Goal: Information Seeking & Learning: Find specific fact

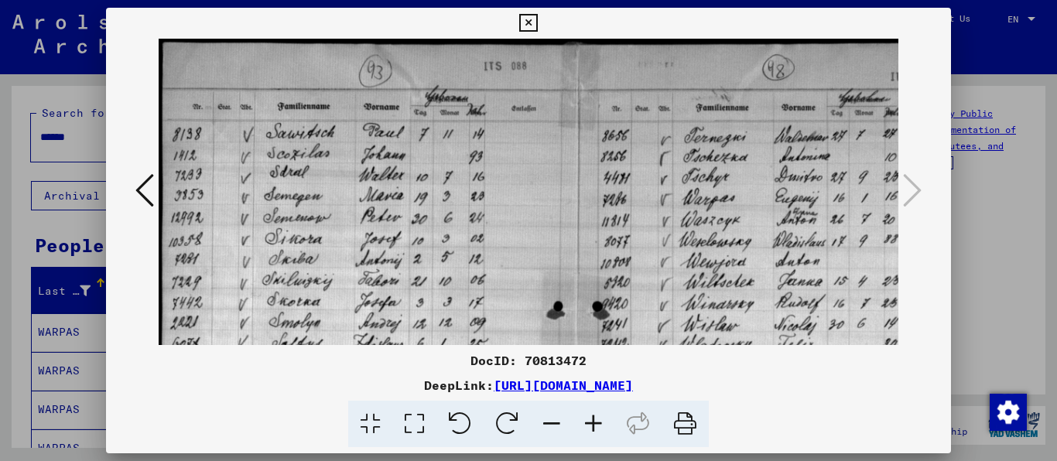
scroll to position [43, 0]
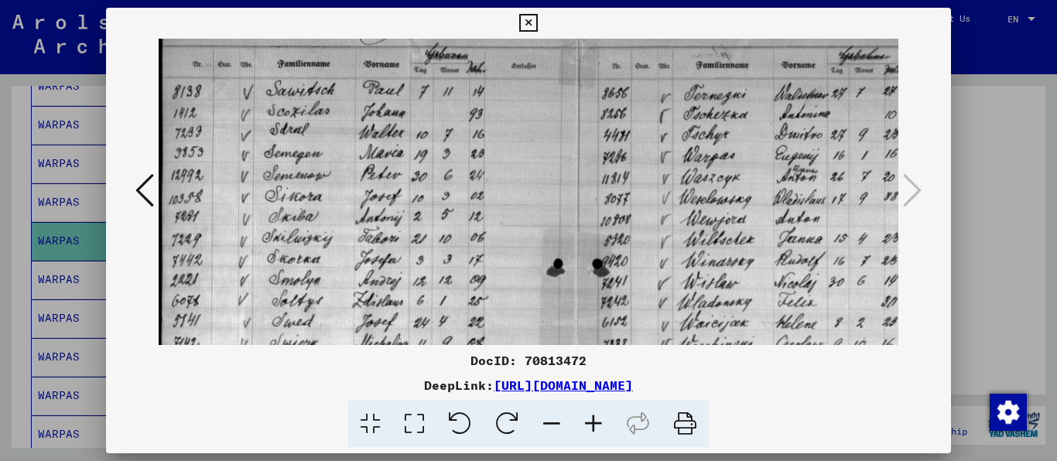
click at [537, 14] on icon at bounding box center [528, 23] width 18 height 19
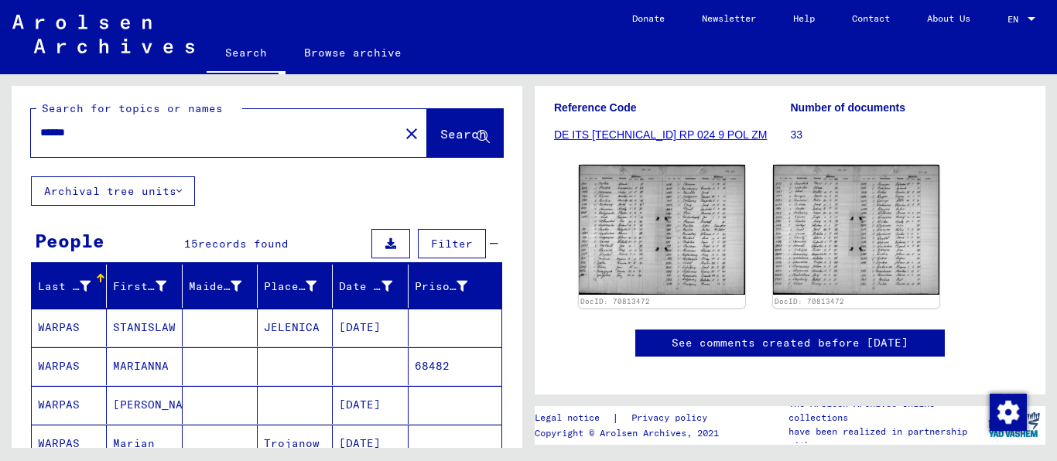
scroll to position [0, 0]
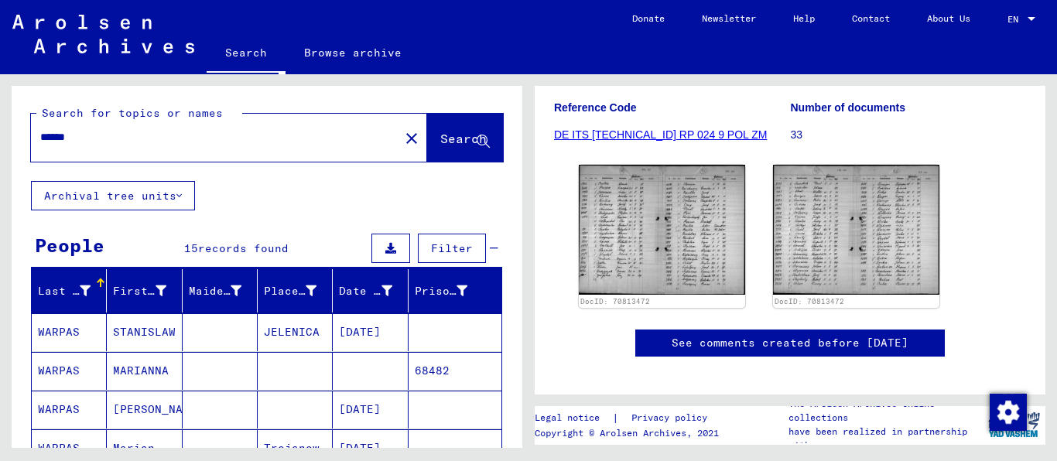
click at [147, 155] on div "******" at bounding box center [210, 137] width 359 height 35
click at [155, 145] on input "******" at bounding box center [215, 137] width 350 height 16
type input "*******"
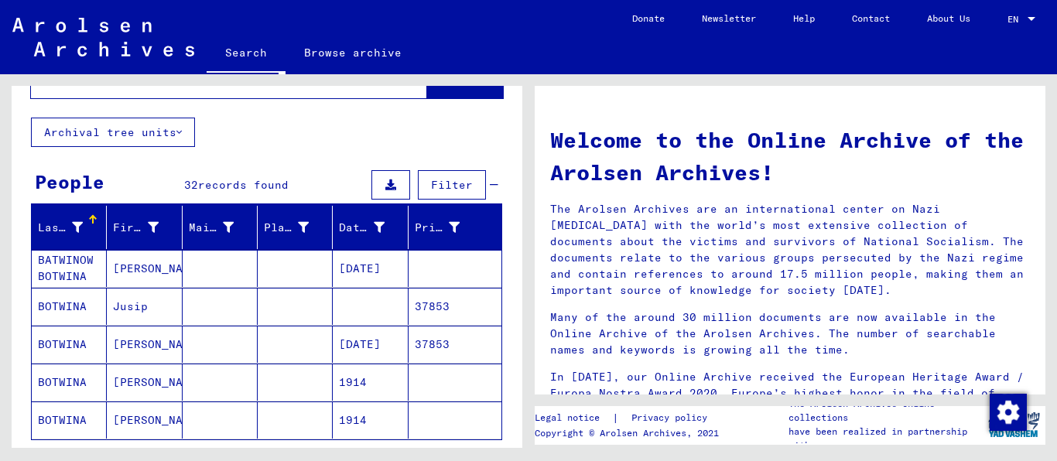
scroll to position [99, 0]
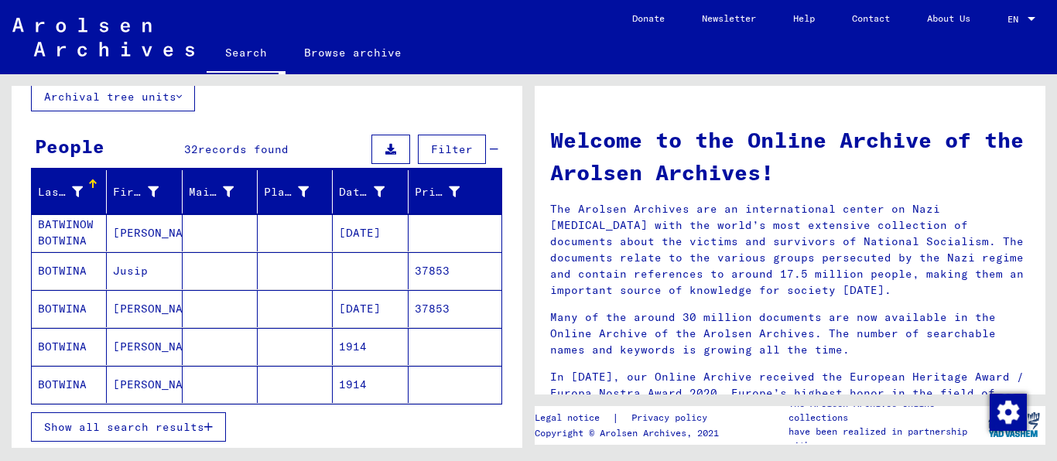
click at [127, 435] on button "Show all search results" at bounding box center [128, 426] width 195 height 29
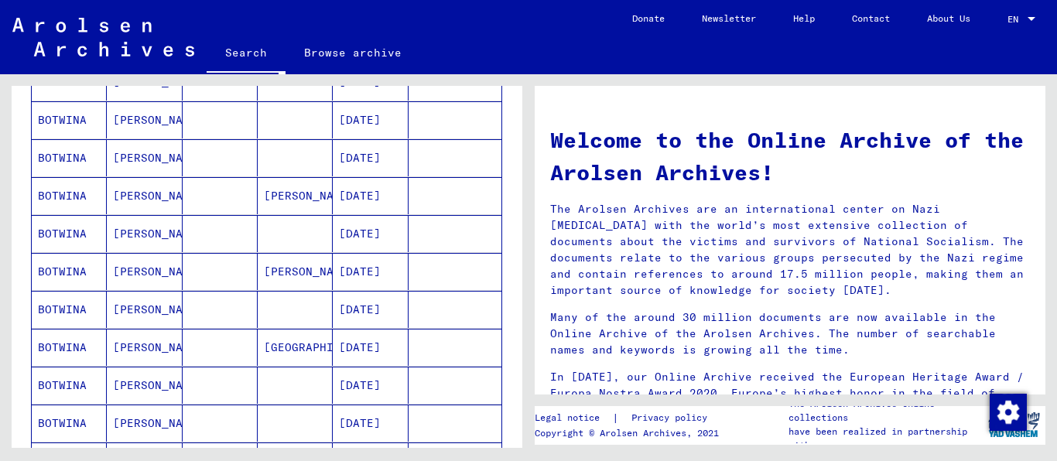
scroll to position [594, 0]
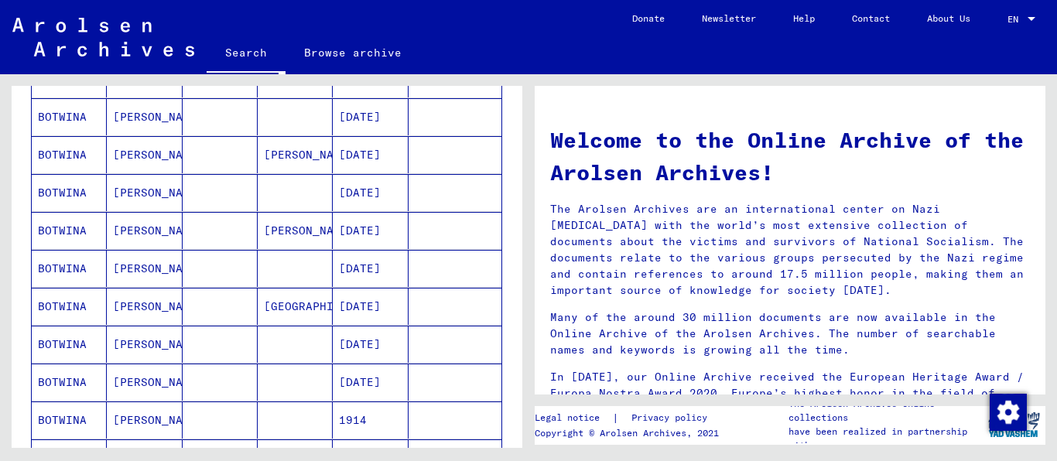
click at [144, 316] on mat-cell "[PERSON_NAME]" at bounding box center [144, 306] width 75 height 37
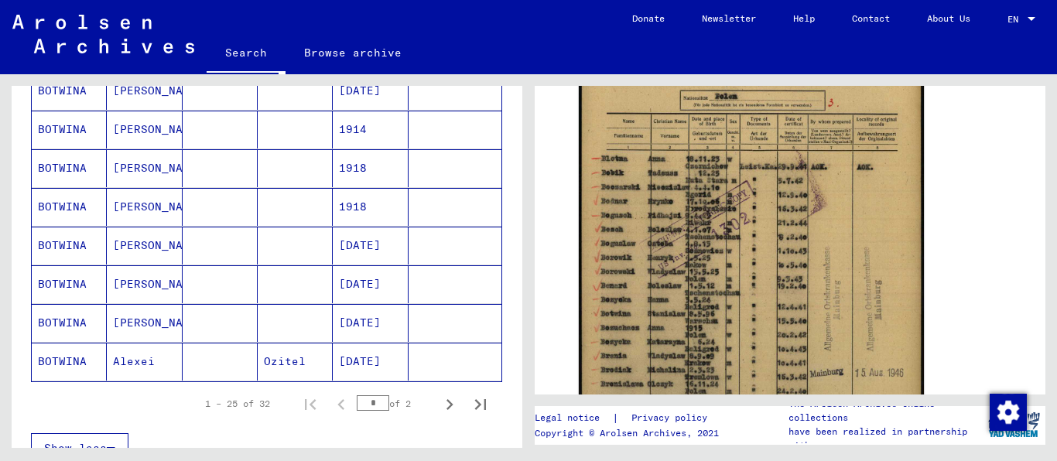
scroll to position [998, 0]
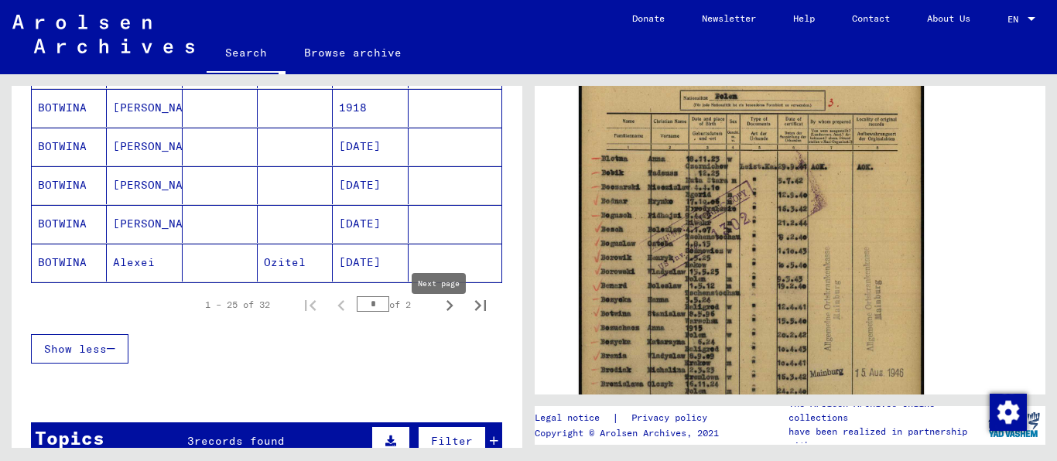
click at [440, 316] on icon "Next page" at bounding box center [450, 306] width 22 height 22
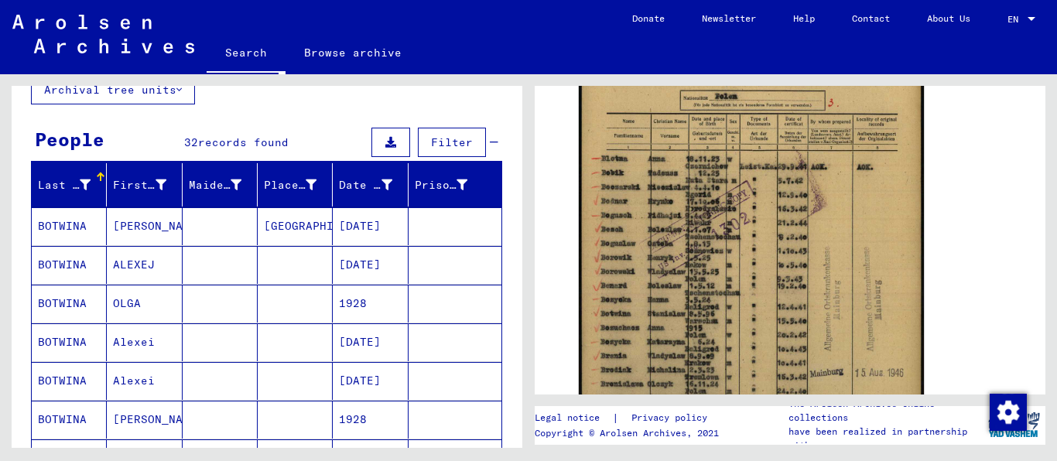
scroll to position [101, 0]
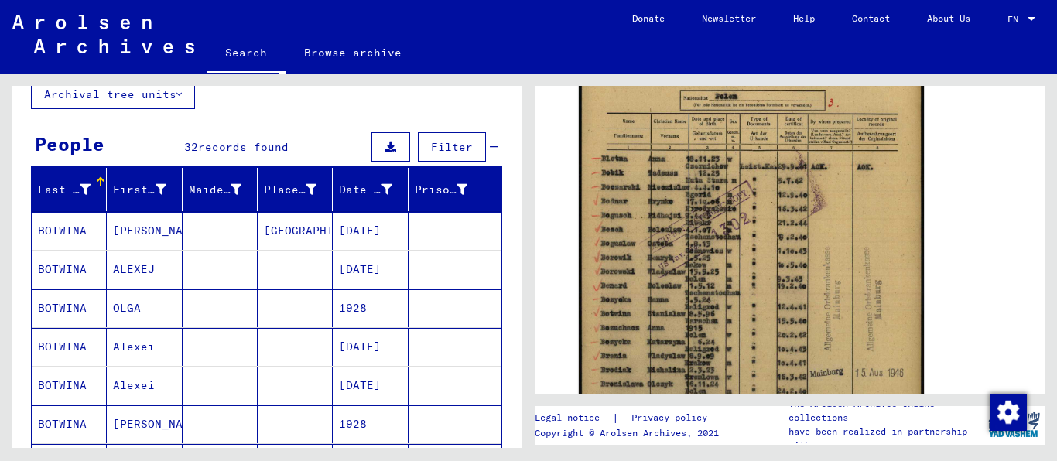
click at [237, 250] on mat-cell at bounding box center [220, 231] width 75 height 38
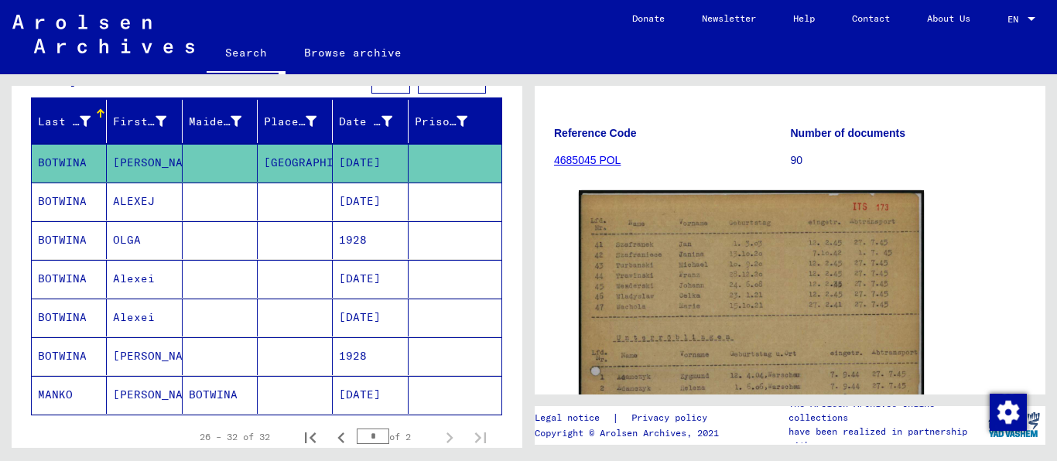
scroll to position [200, 0]
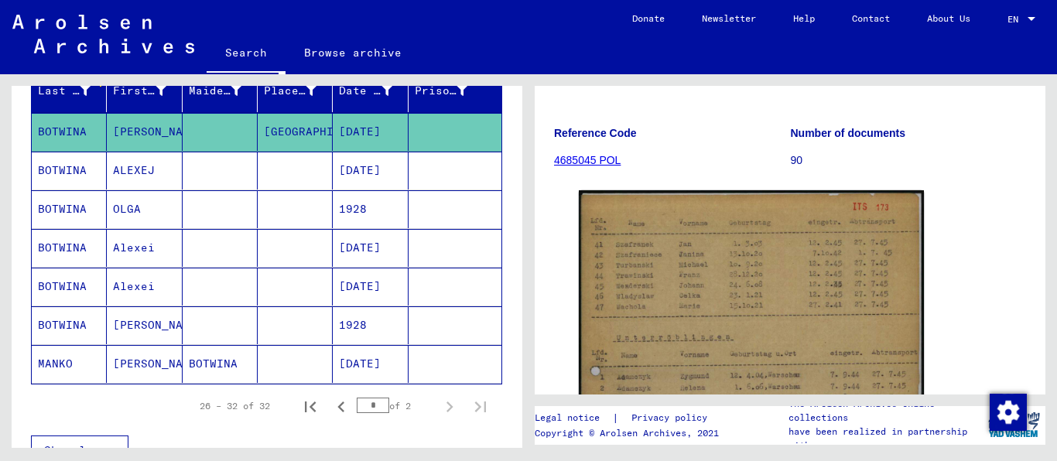
click at [258, 378] on mat-cell at bounding box center [295, 364] width 75 height 38
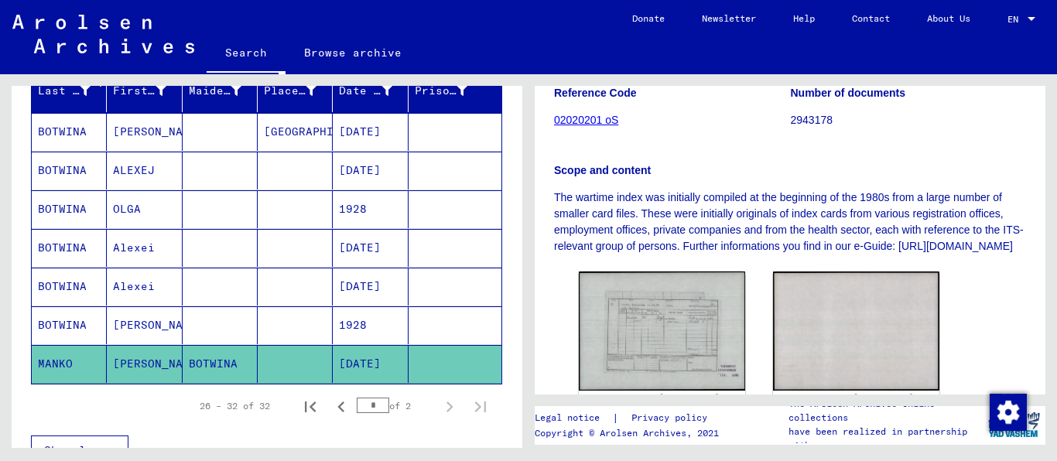
scroll to position [297, 0]
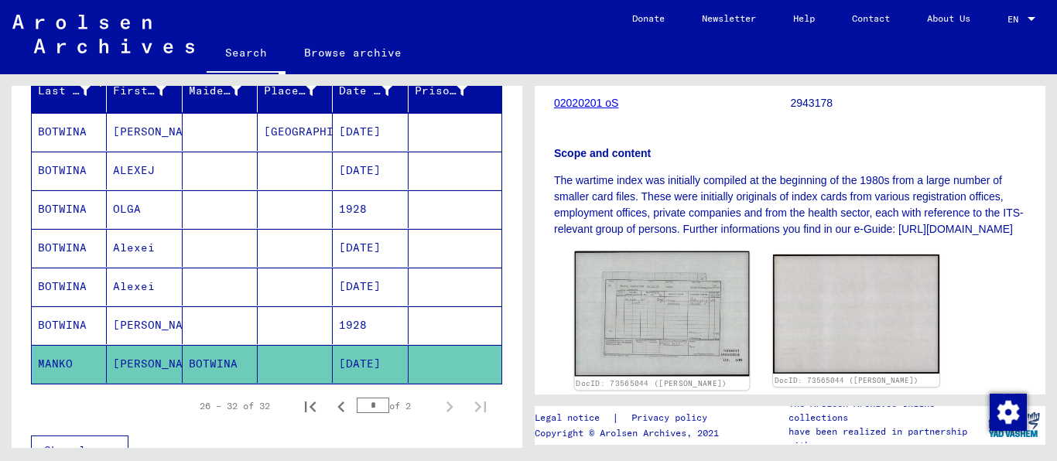
click at [655, 292] on img at bounding box center [662, 313] width 175 height 125
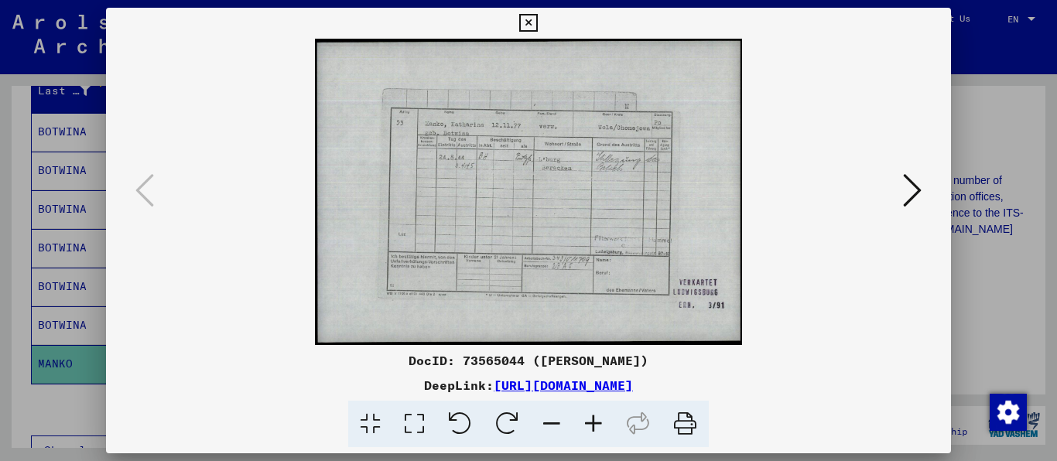
click at [600, 422] on icon at bounding box center [593, 424] width 42 height 47
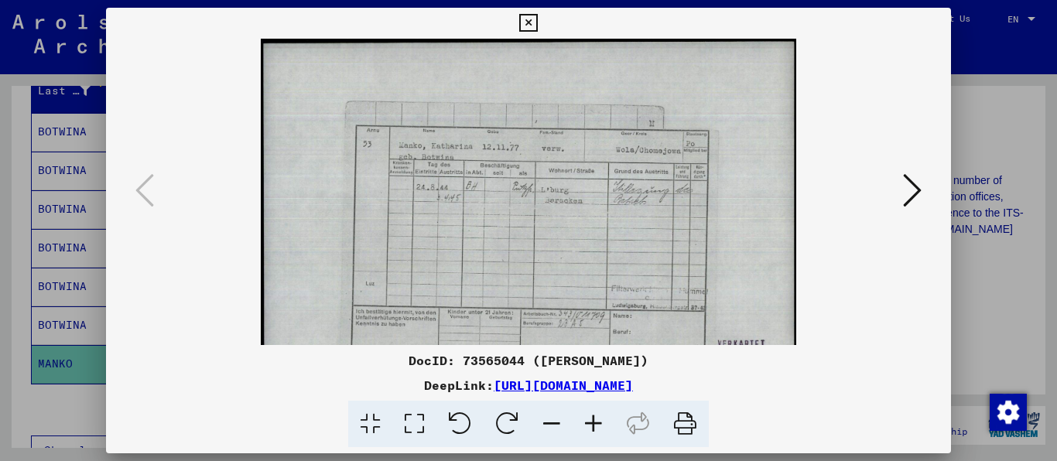
click at [600, 422] on icon at bounding box center [593, 424] width 42 height 47
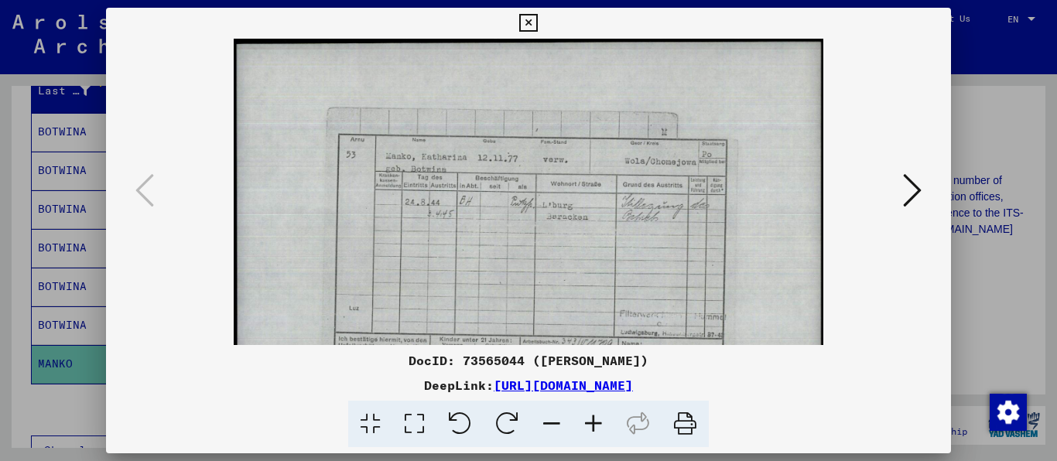
click at [600, 422] on icon at bounding box center [593, 424] width 42 height 47
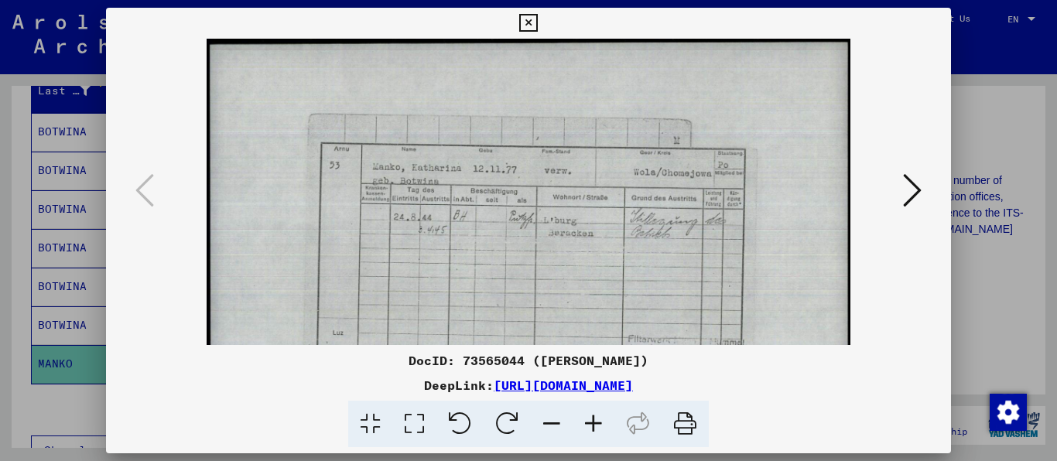
click at [600, 422] on icon at bounding box center [593, 424] width 42 height 47
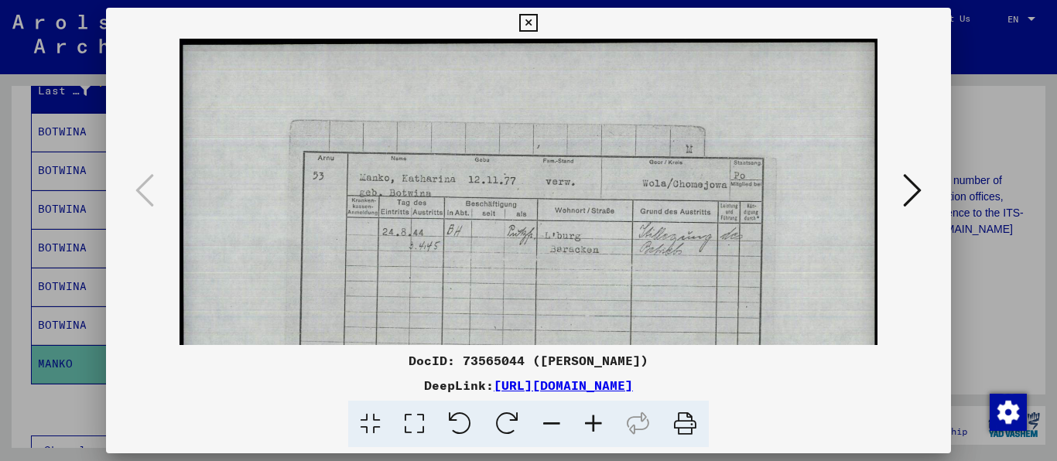
click at [600, 422] on icon at bounding box center [593, 424] width 42 height 47
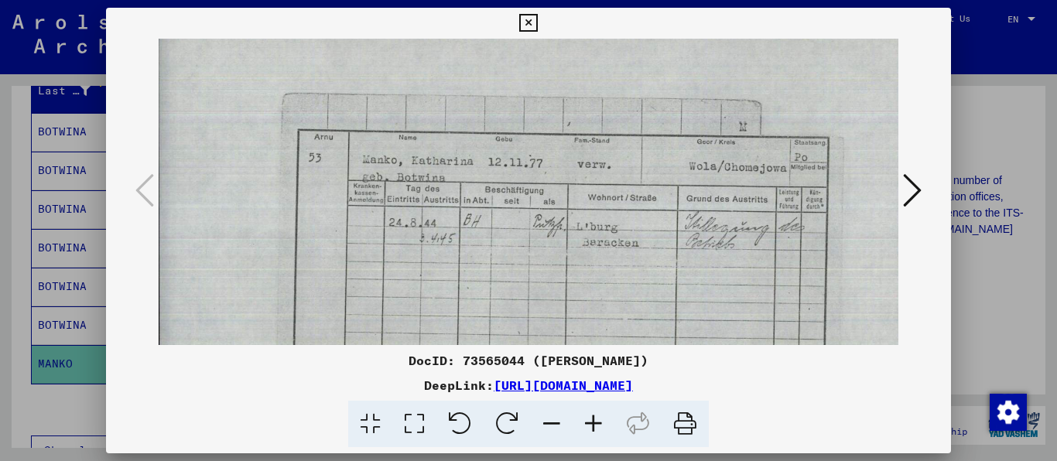
scroll to position [50, 5]
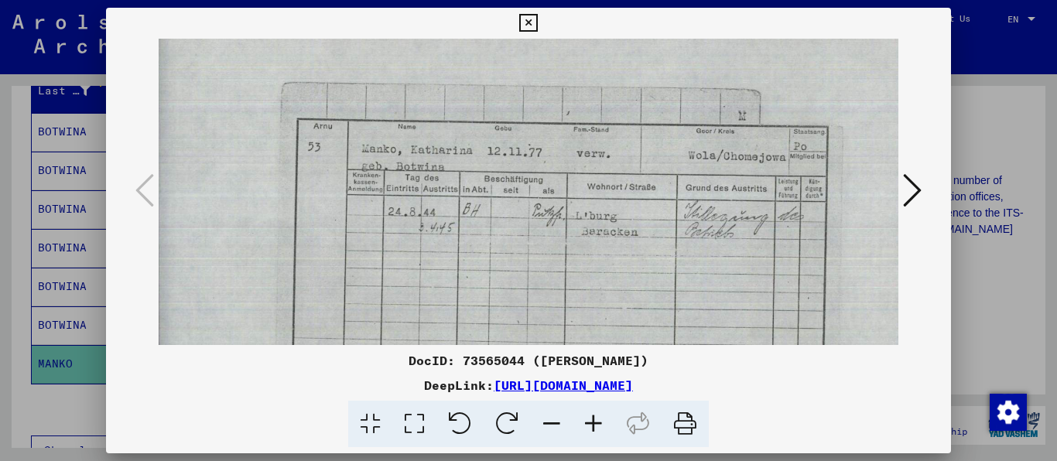
drag, startPoint x: 586, startPoint y: 294, endPoint x: 581, endPoint y: 244, distance: 50.5
click at [581, 244] on img at bounding box center [557, 276] width 806 height 577
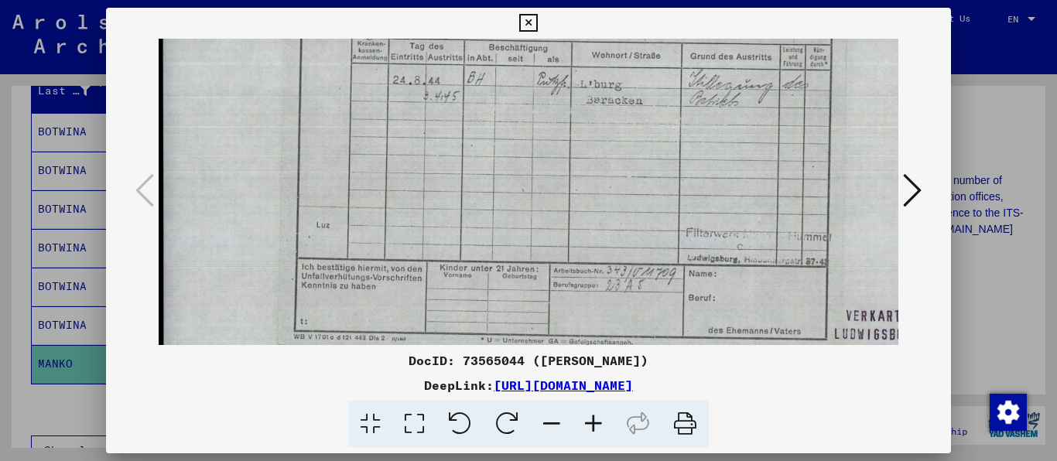
scroll to position [181, 0]
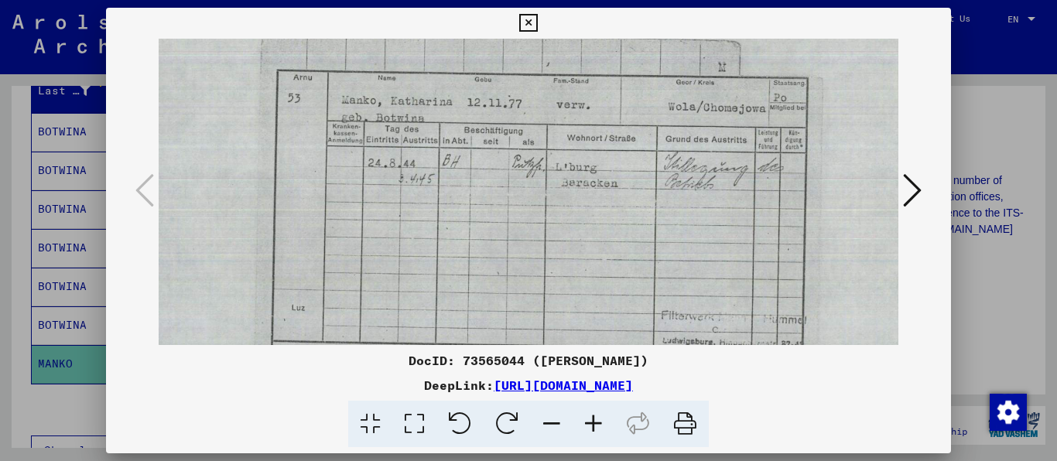
drag, startPoint x: 595, startPoint y: 275, endPoint x: 589, endPoint y: 227, distance: 49.0
click at [589, 227] on img at bounding box center [537, 228] width 806 height 577
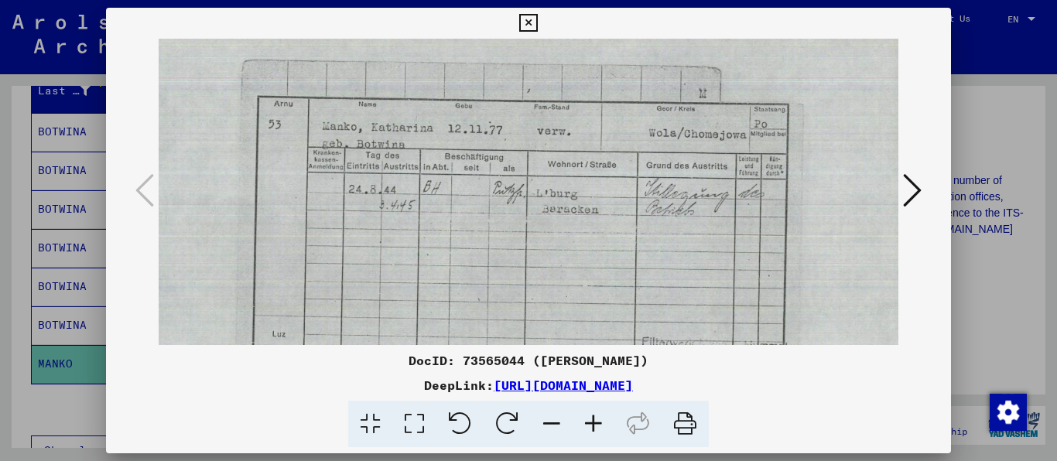
scroll to position [68, 50]
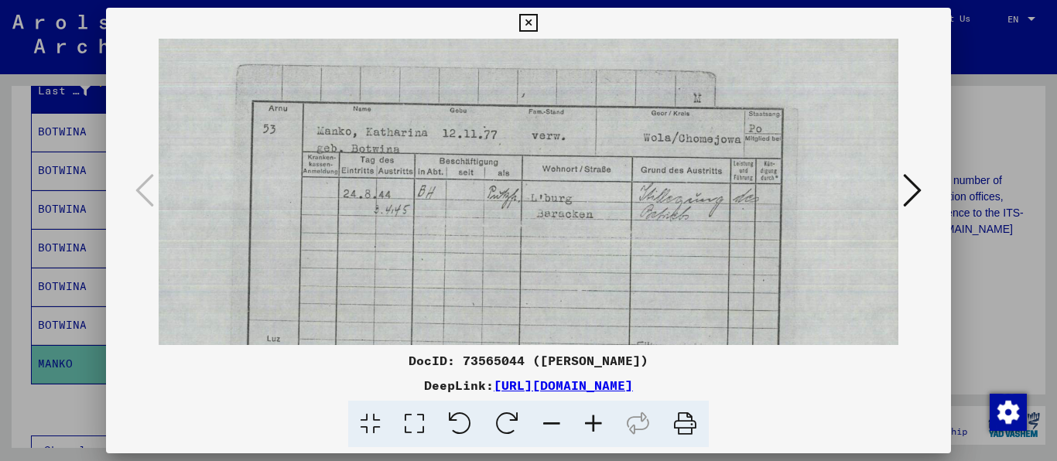
drag, startPoint x: 616, startPoint y: 190, endPoint x: 591, endPoint y: 218, distance: 37.3
click at [591, 218] on img at bounding box center [512, 259] width 806 height 577
click at [537, 25] on icon at bounding box center [528, 23] width 18 height 19
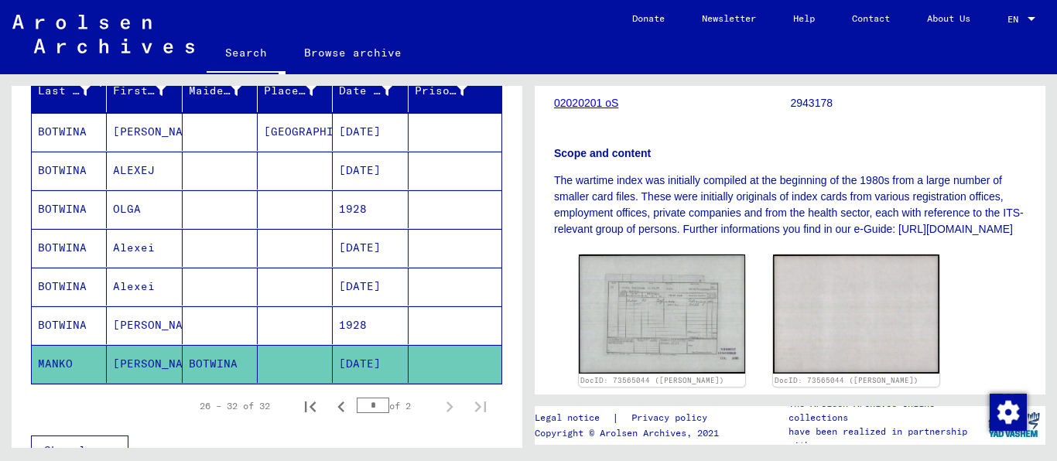
click at [153, 302] on mat-cell "Alexei" at bounding box center [144, 287] width 75 height 38
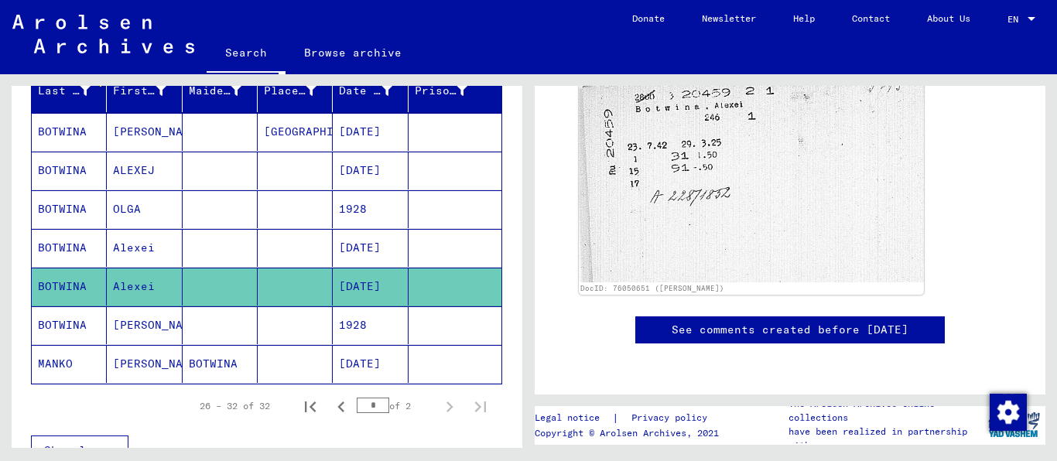
scroll to position [396, 0]
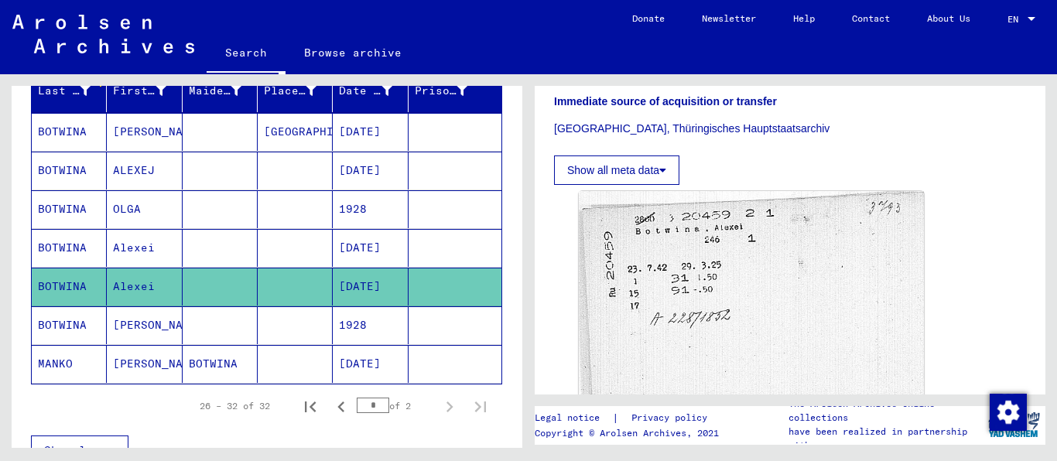
click at [793, 286] on img at bounding box center [751, 297] width 345 height 213
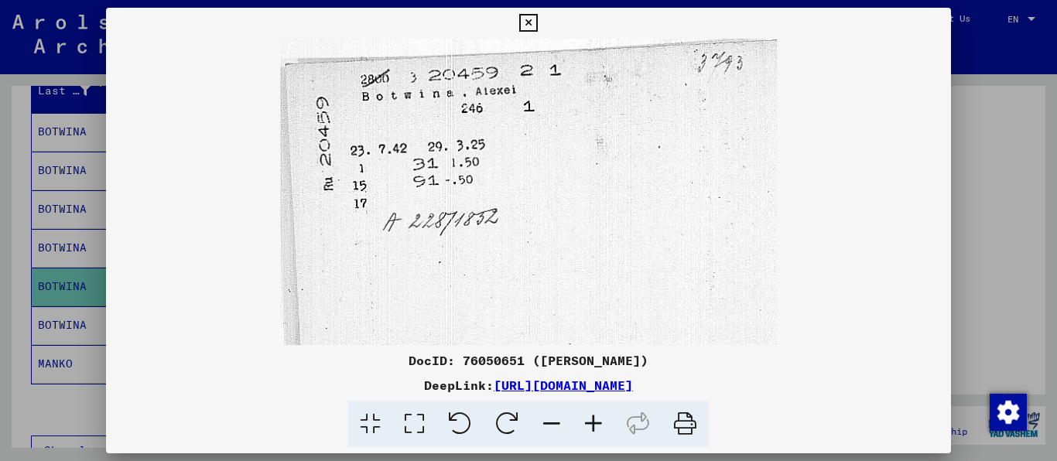
click at [537, 19] on icon at bounding box center [528, 23] width 18 height 19
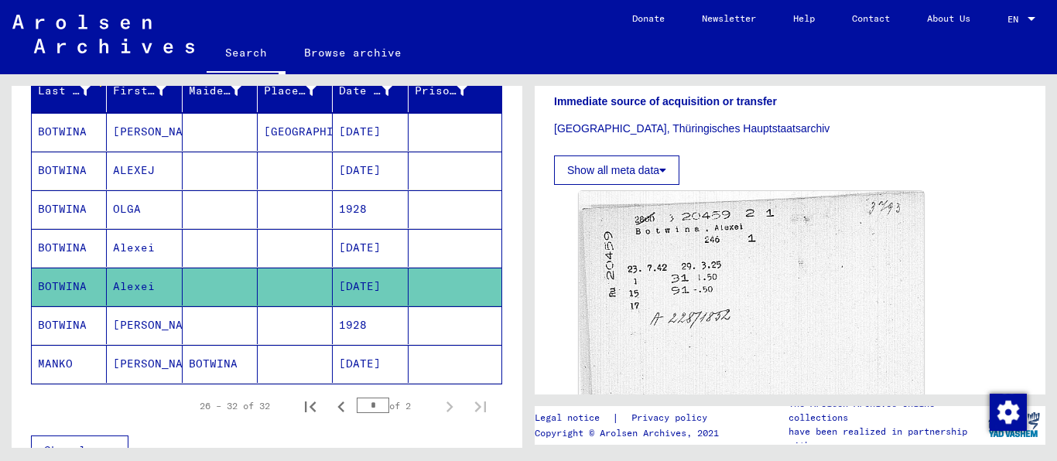
click at [132, 259] on mat-cell "Alexei" at bounding box center [144, 248] width 75 height 38
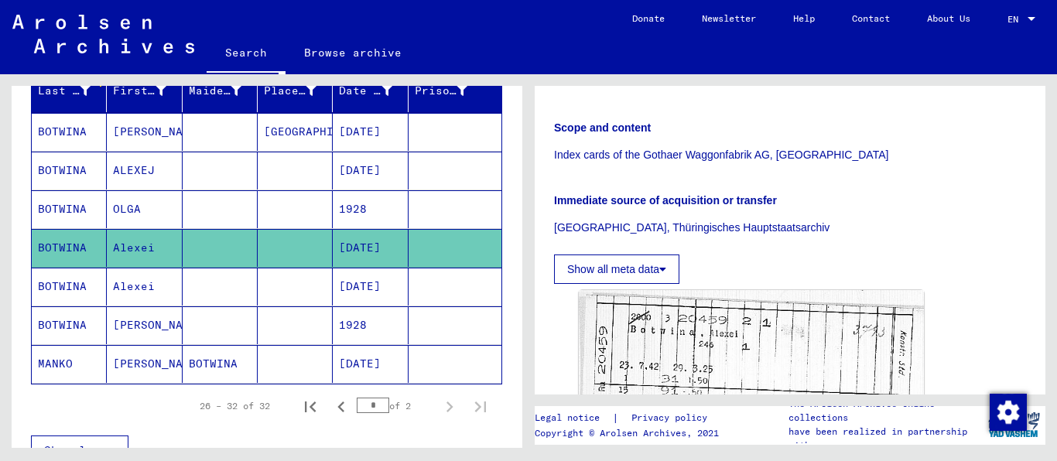
scroll to position [495, 0]
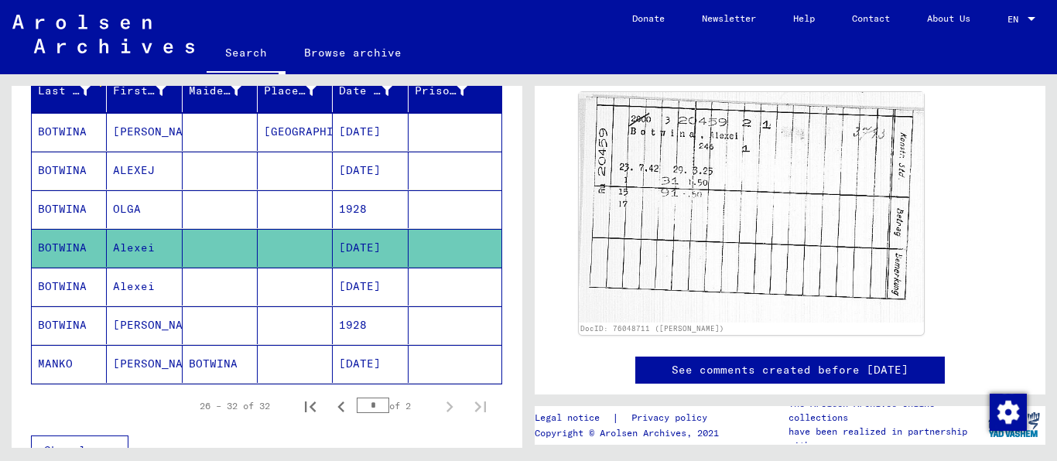
click at [150, 228] on mat-cell "OLGA" at bounding box center [144, 209] width 75 height 38
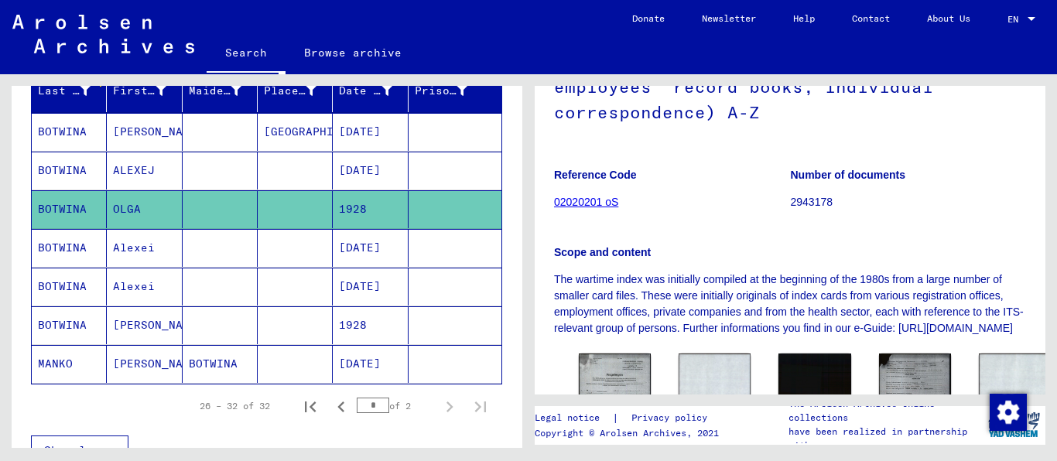
scroll to position [297, 0]
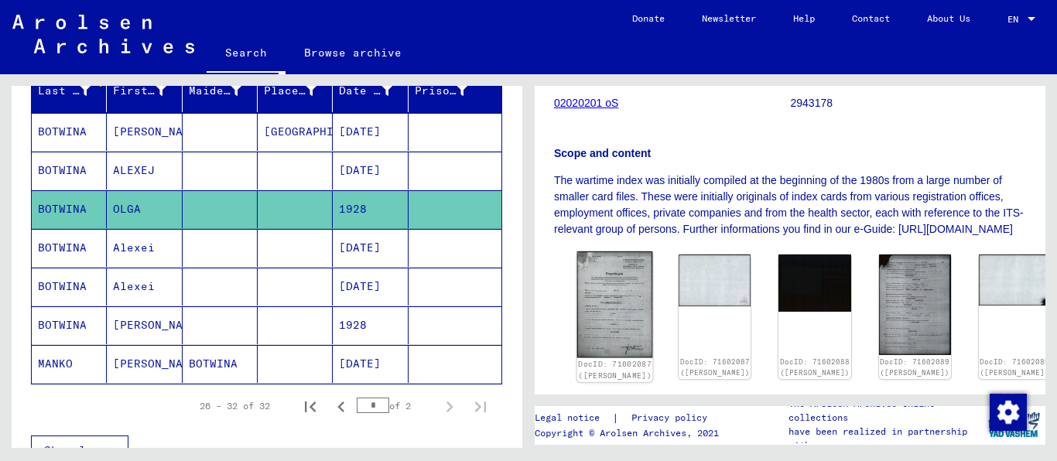
click at [625, 266] on img at bounding box center [615, 304] width 76 height 106
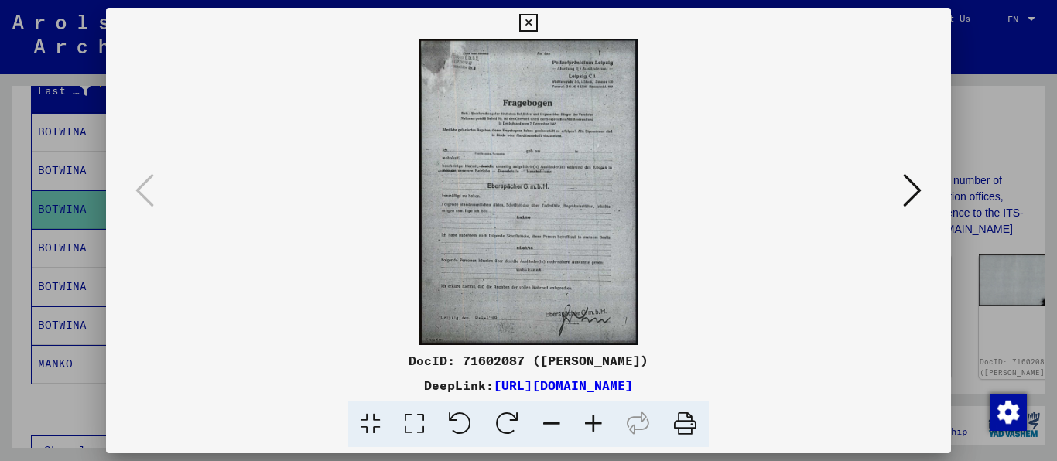
click at [907, 186] on icon at bounding box center [912, 190] width 19 height 37
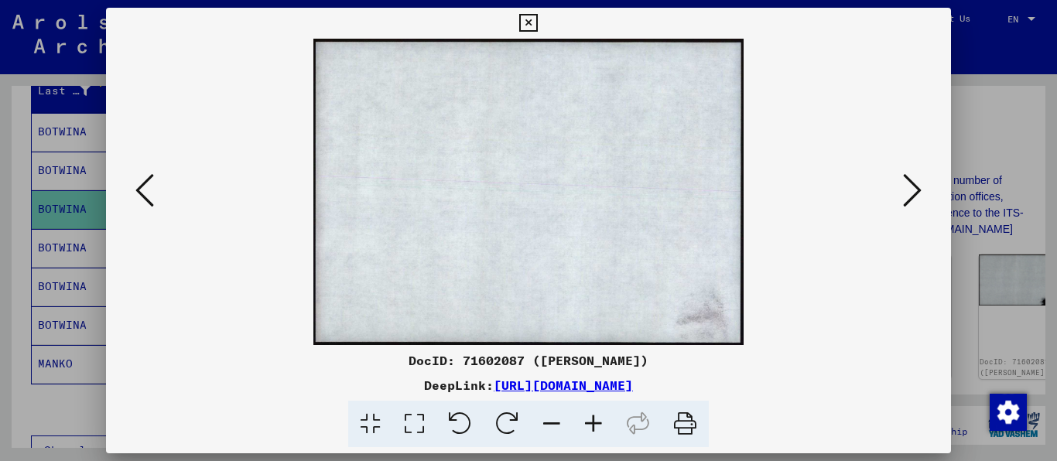
click at [907, 186] on icon at bounding box center [912, 190] width 19 height 37
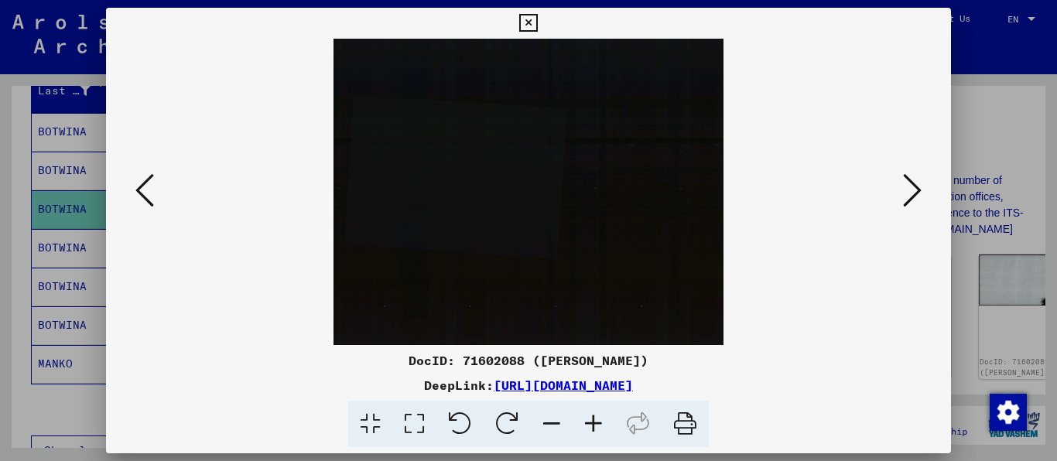
click at [907, 186] on icon at bounding box center [912, 190] width 19 height 37
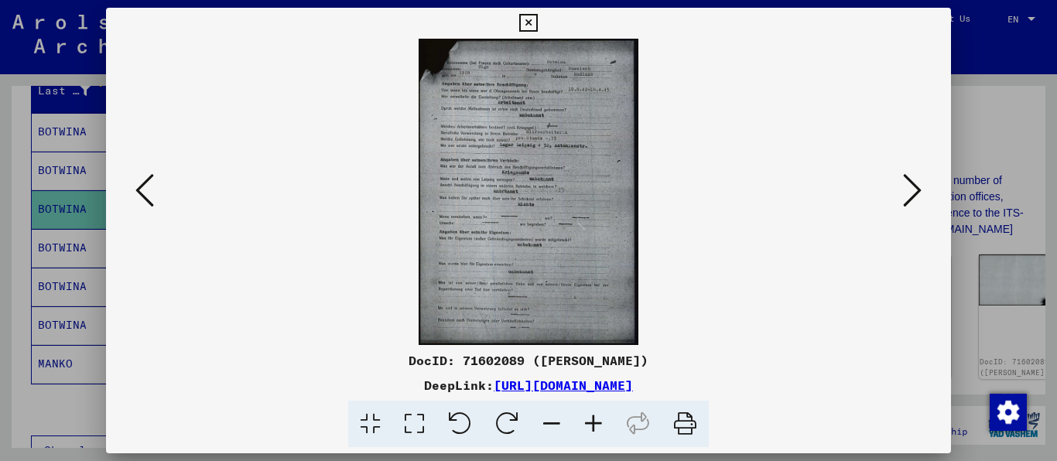
click at [907, 186] on icon at bounding box center [912, 190] width 19 height 37
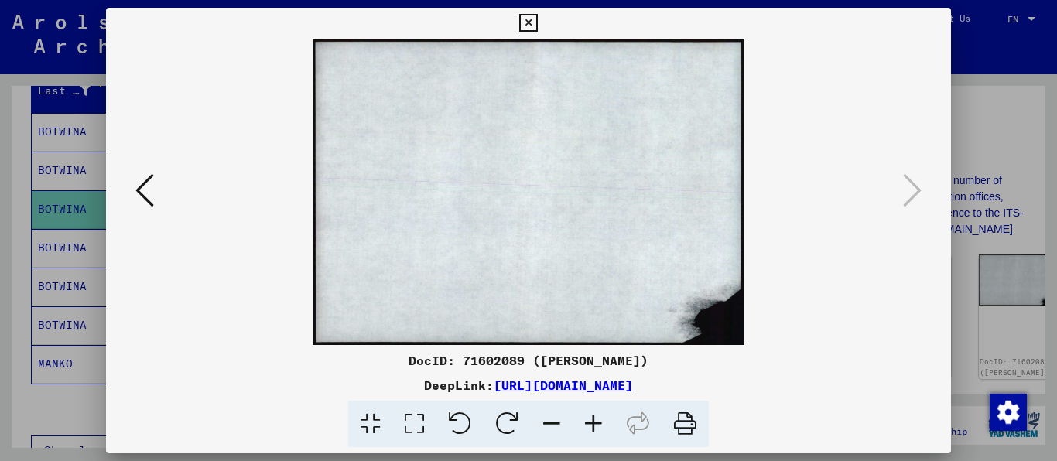
click at [537, 19] on icon at bounding box center [528, 23] width 18 height 19
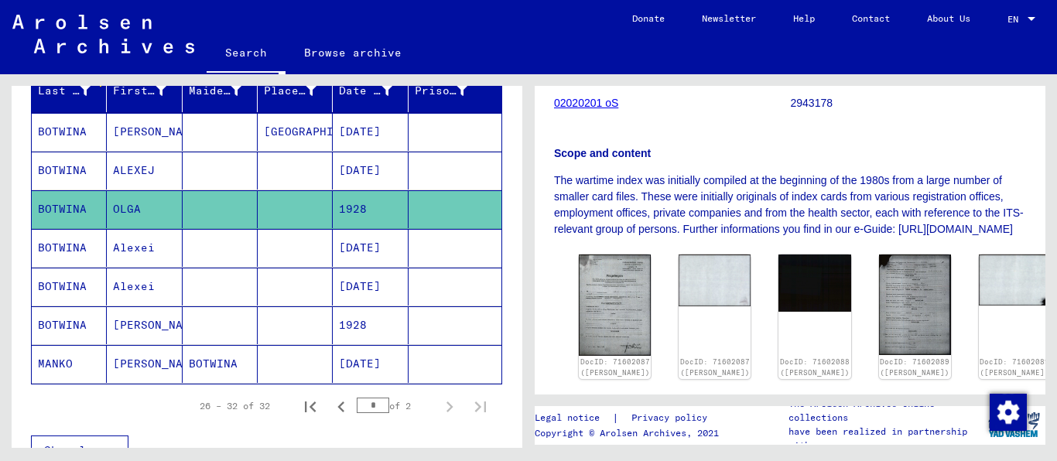
click at [147, 176] on mat-cell "ALEXEJ" at bounding box center [144, 171] width 75 height 38
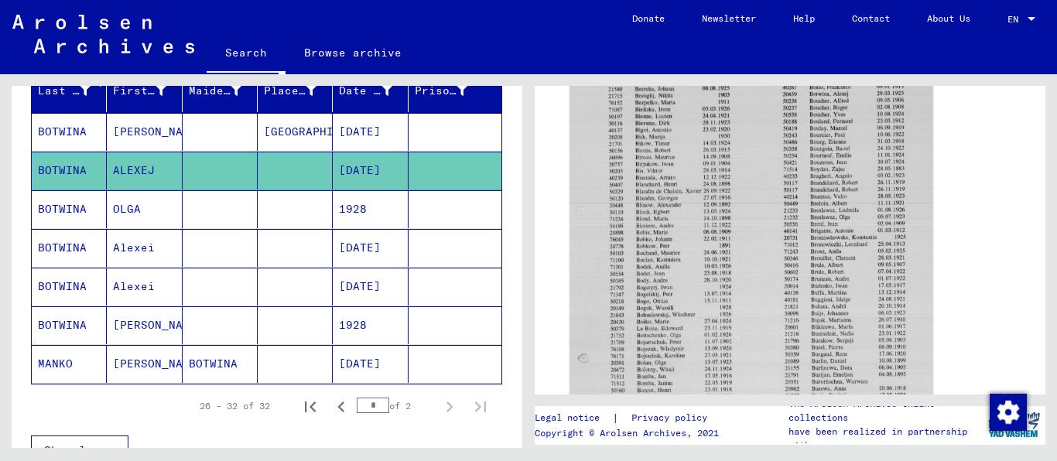
scroll to position [224, 0]
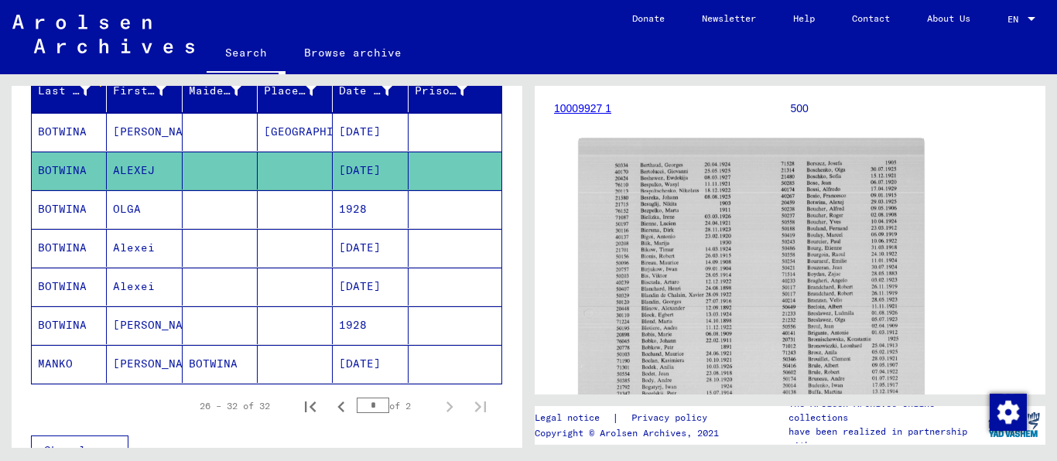
click at [77, 142] on mat-cell "BOTWINA" at bounding box center [69, 132] width 75 height 38
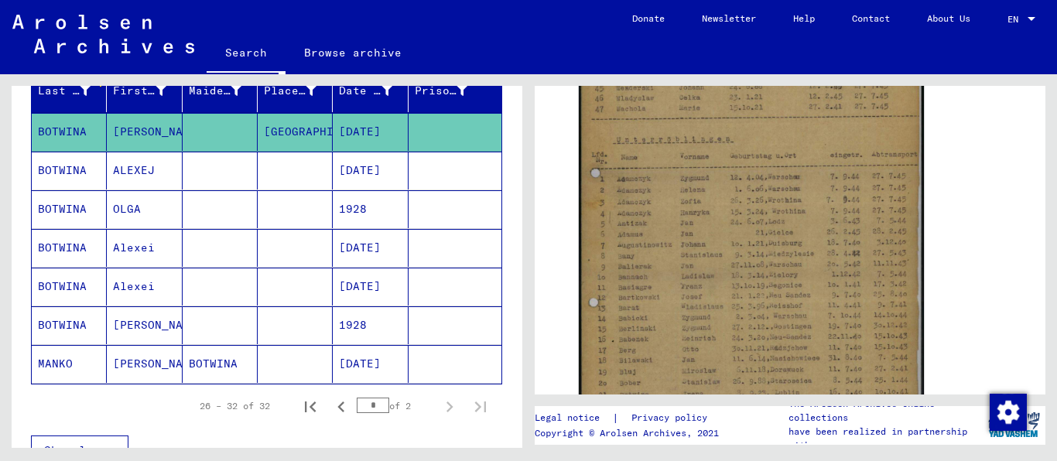
scroll to position [495, 0]
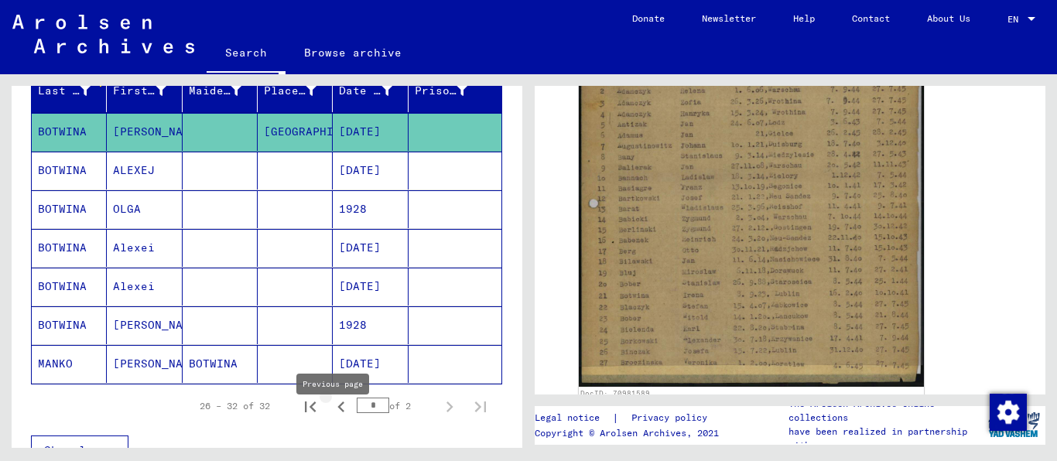
click at [330, 418] on icon "Previous page" at bounding box center [341, 407] width 22 height 22
type input "*"
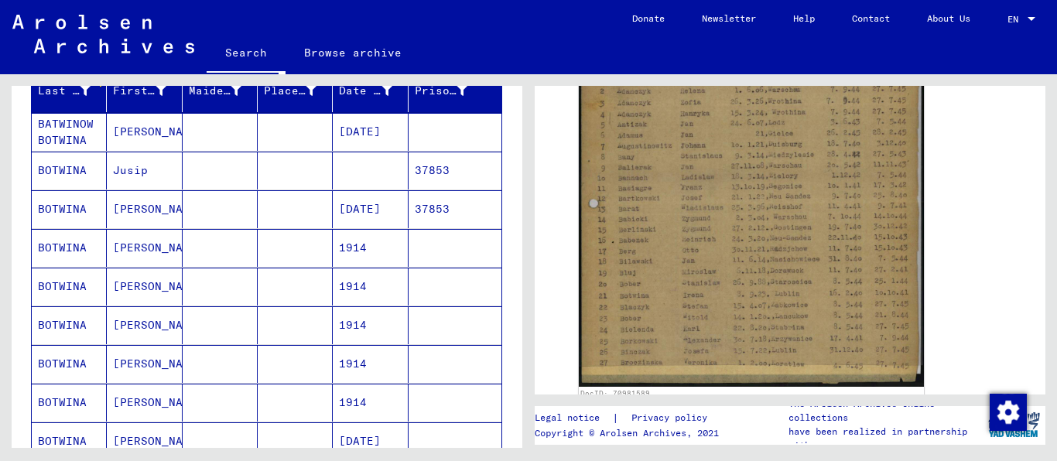
click at [50, 151] on mat-cell "BATWINOW BOTWINA" at bounding box center [69, 132] width 75 height 38
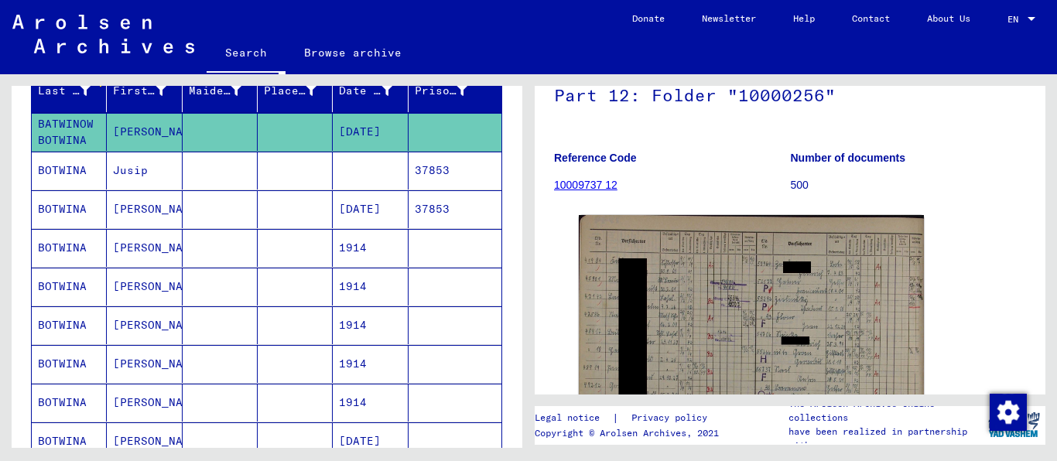
scroll to position [297, 0]
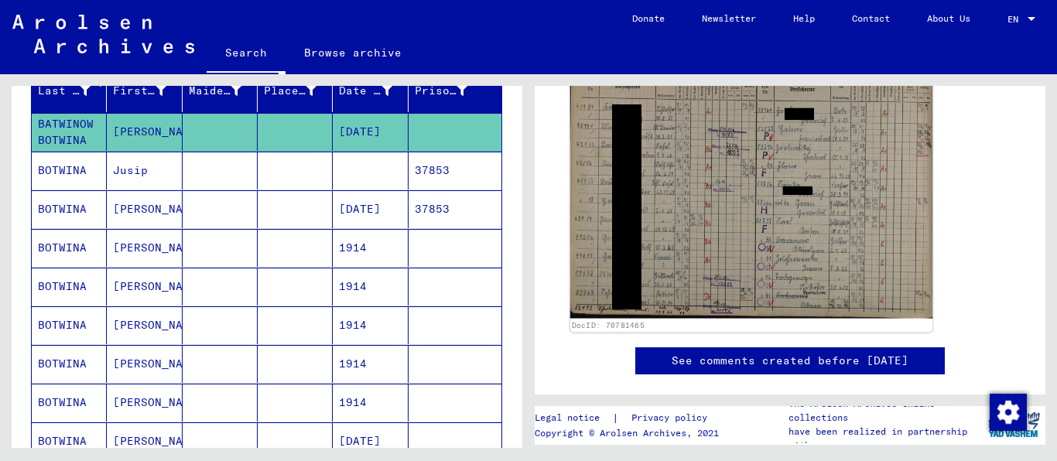
click at [637, 164] on img at bounding box center [751, 189] width 362 height 259
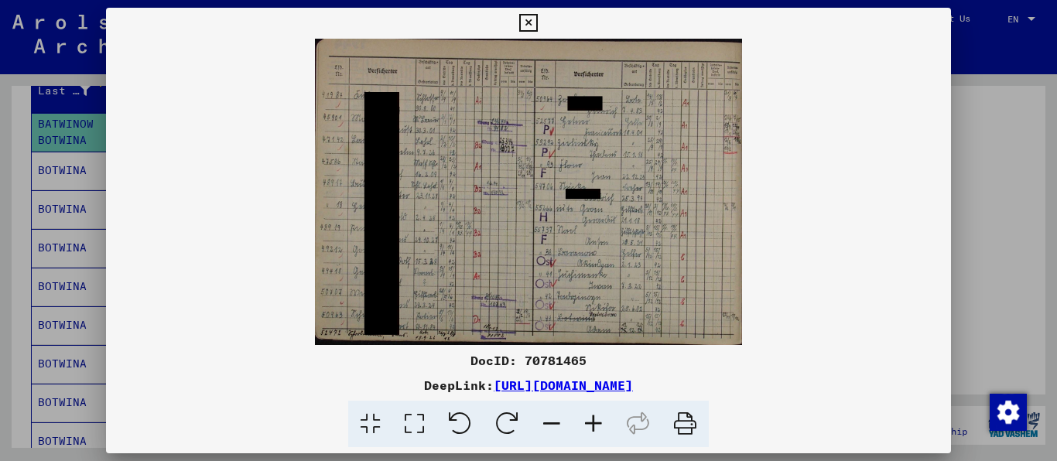
click at [610, 431] on icon at bounding box center [593, 424] width 42 height 47
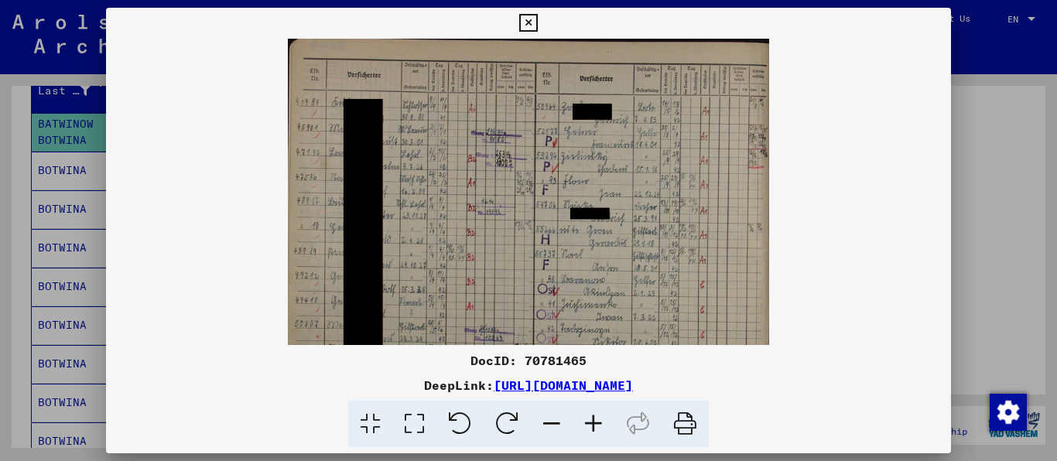
click at [610, 430] on icon at bounding box center [593, 424] width 42 height 47
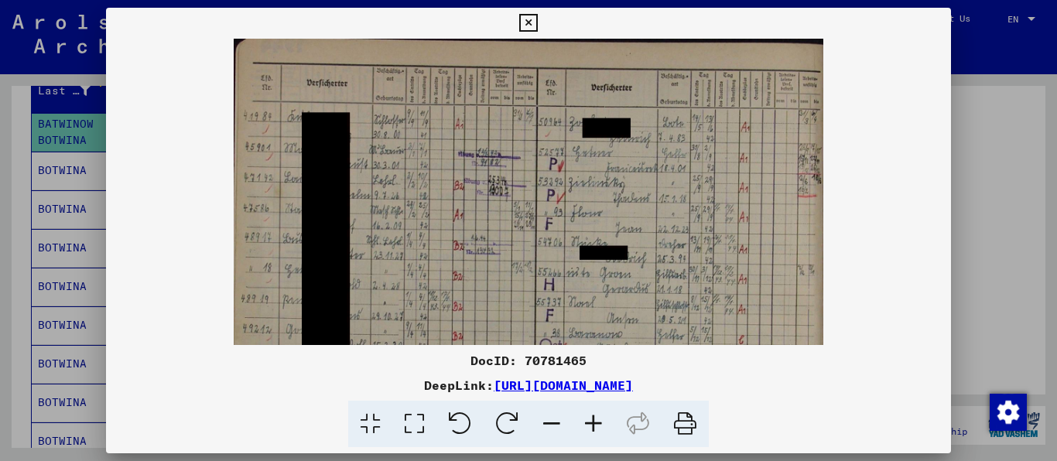
click at [610, 430] on icon at bounding box center [593, 424] width 42 height 47
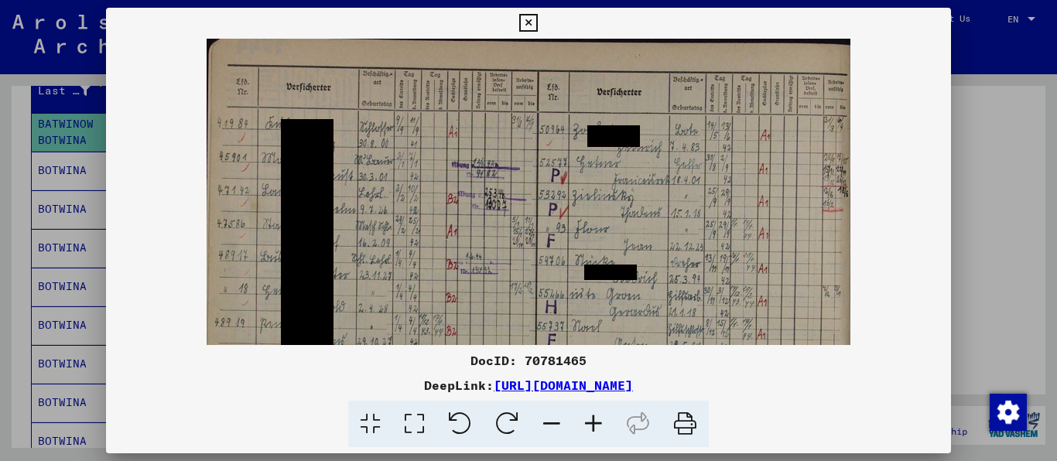
drag, startPoint x: 610, startPoint y: 430, endPoint x: 473, endPoint y: 268, distance: 211.9
click at [610, 430] on icon at bounding box center [593, 424] width 42 height 47
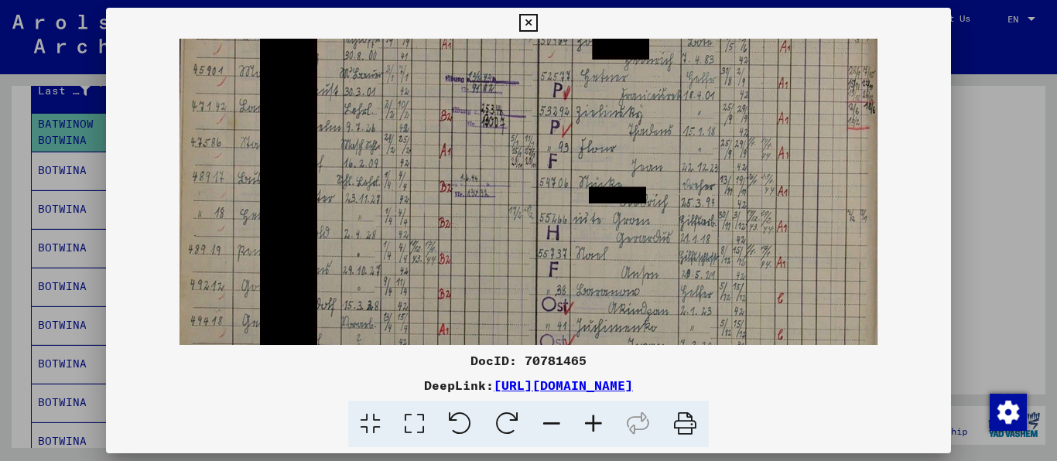
scroll to position [124, 0]
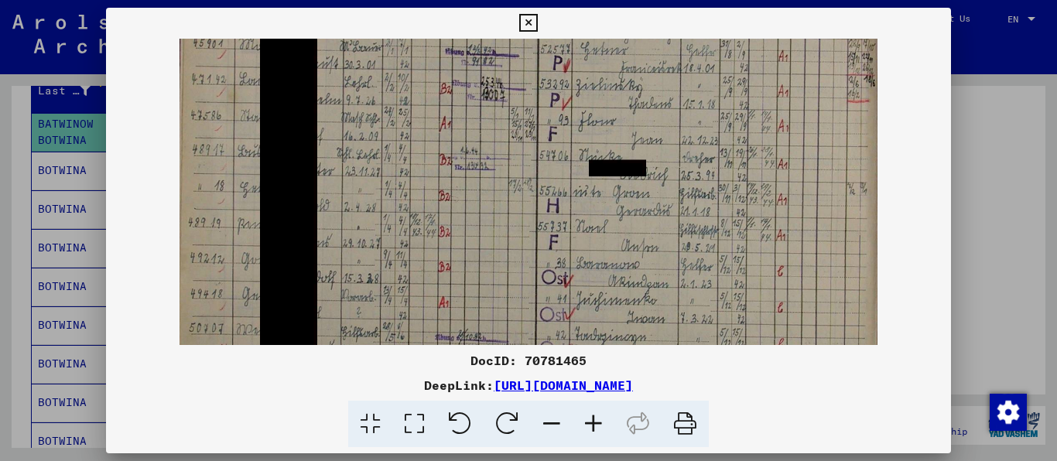
drag, startPoint x: 493, startPoint y: 285, endPoint x: 494, endPoint y: 161, distance: 123.8
click at [494, 161] on img at bounding box center [528, 165] width 698 height 500
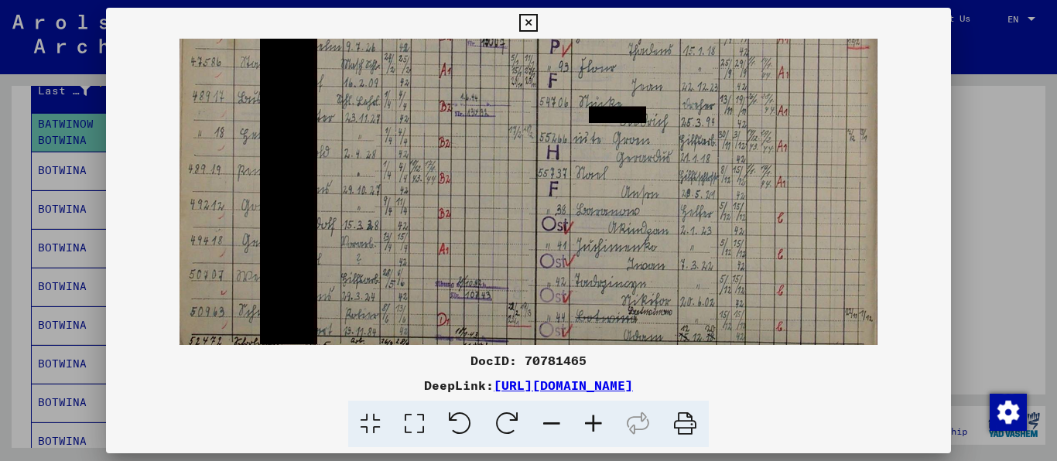
scroll to position [193, 0]
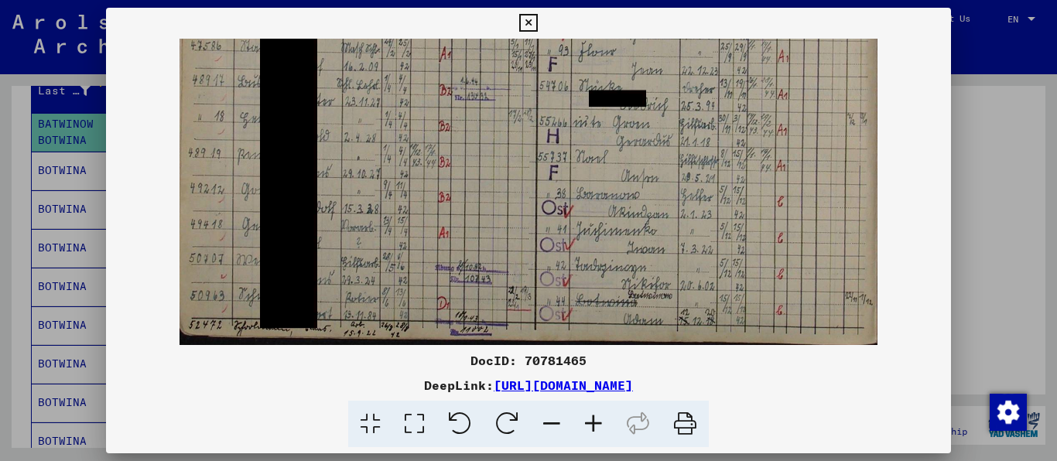
drag, startPoint x: 494, startPoint y: 225, endPoint x: 500, endPoint y: 108, distance: 117.7
click at [500, 108] on img at bounding box center [528, 95] width 698 height 500
click at [537, 15] on icon at bounding box center [528, 23] width 18 height 19
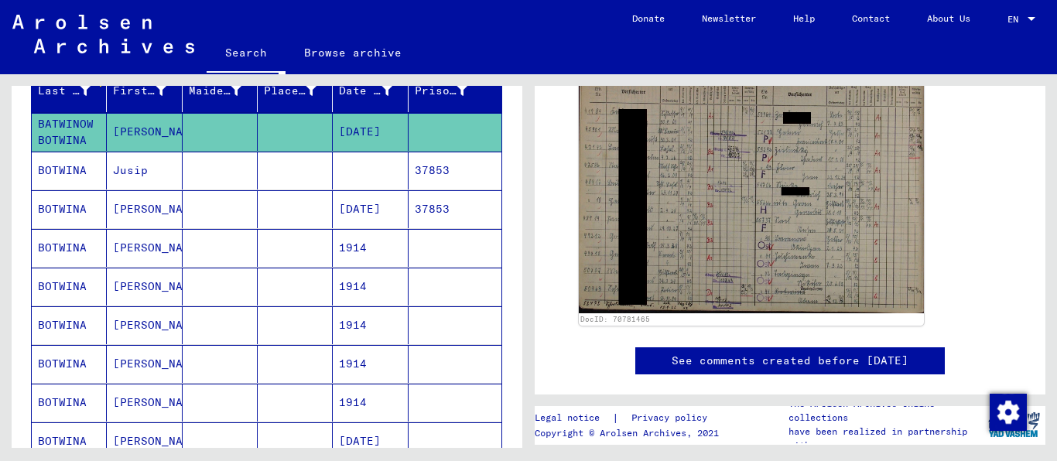
click at [77, 183] on mat-cell "BOTWINA" at bounding box center [69, 171] width 75 height 38
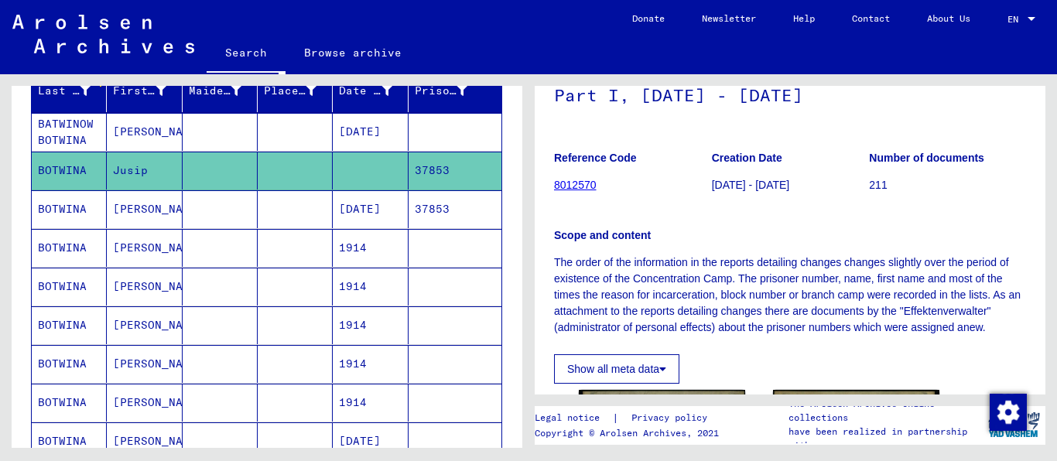
scroll to position [396, 0]
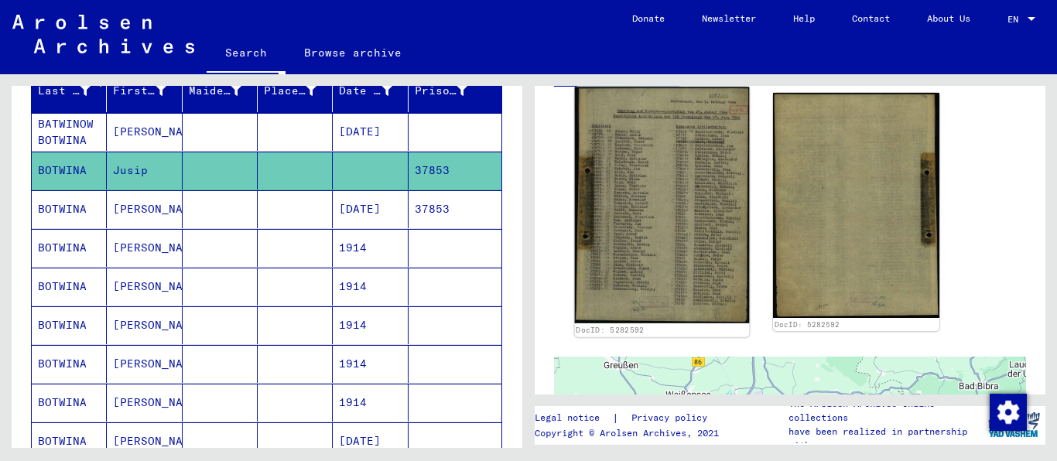
click at [660, 220] on img at bounding box center [662, 205] width 175 height 237
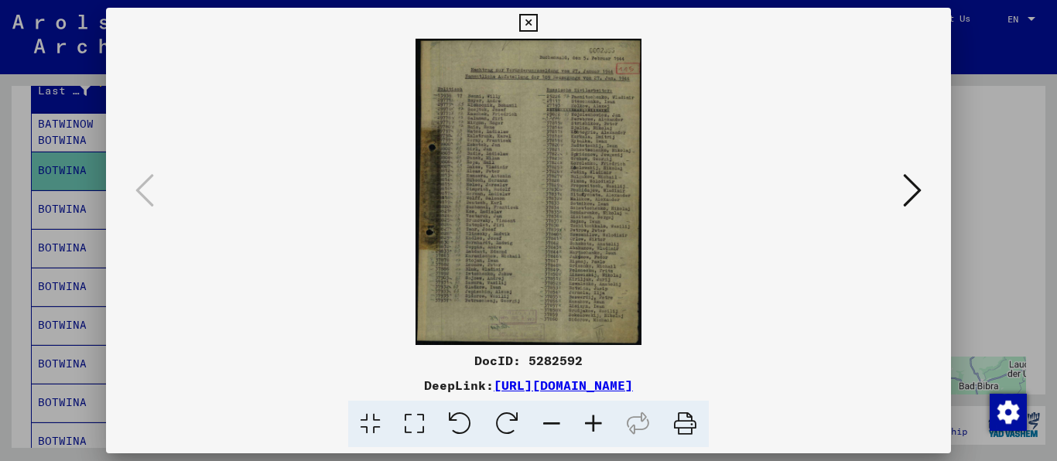
click at [593, 421] on icon at bounding box center [593, 424] width 42 height 47
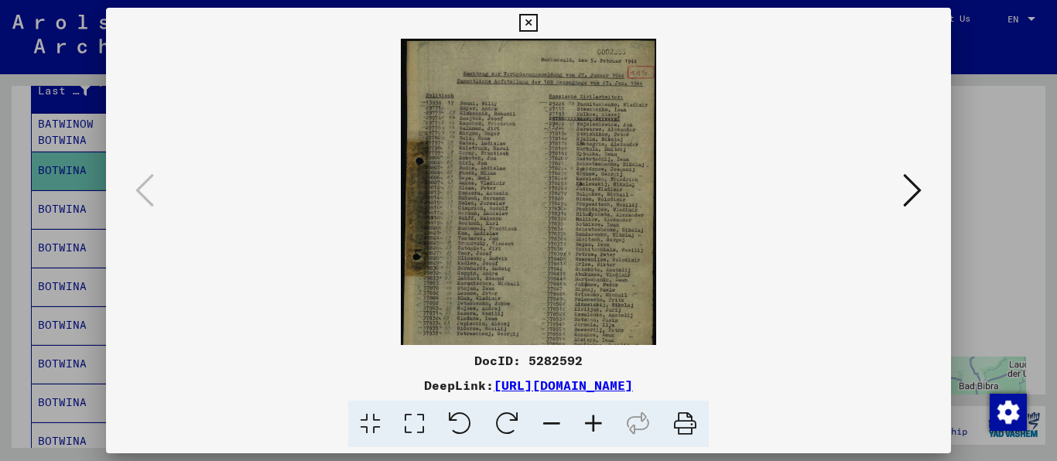
click at [593, 421] on icon at bounding box center [593, 424] width 42 height 47
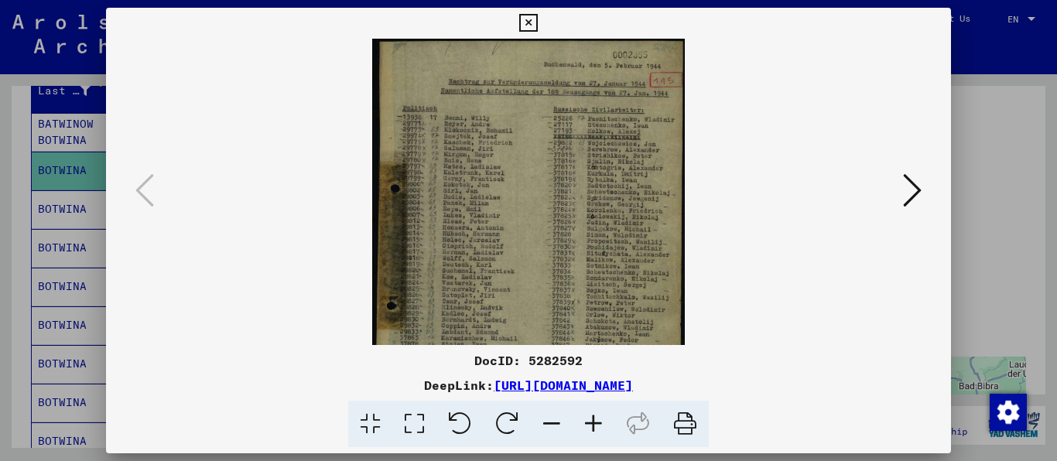
click at [593, 421] on icon at bounding box center [593, 424] width 42 height 47
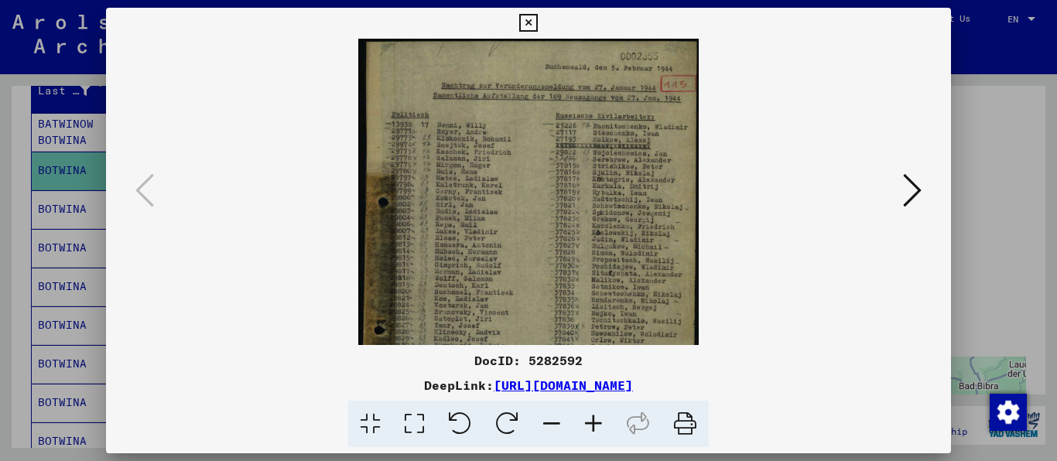
click at [593, 421] on icon at bounding box center [593, 424] width 42 height 47
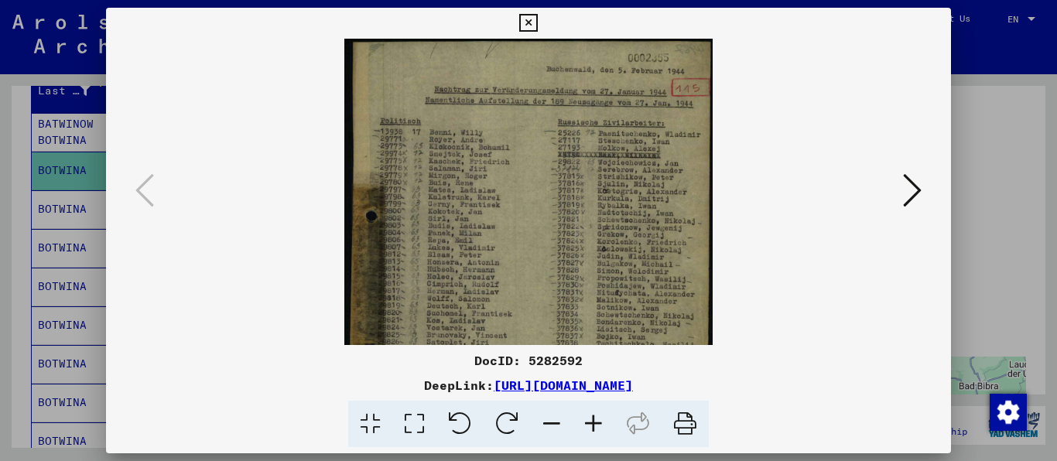
click at [593, 421] on icon at bounding box center [593, 424] width 42 height 47
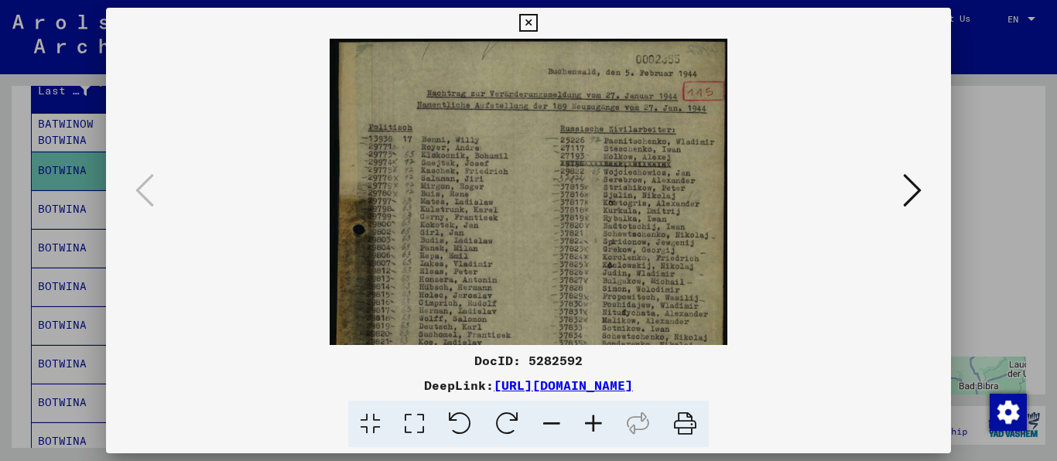
click at [593, 421] on icon at bounding box center [593, 424] width 42 height 47
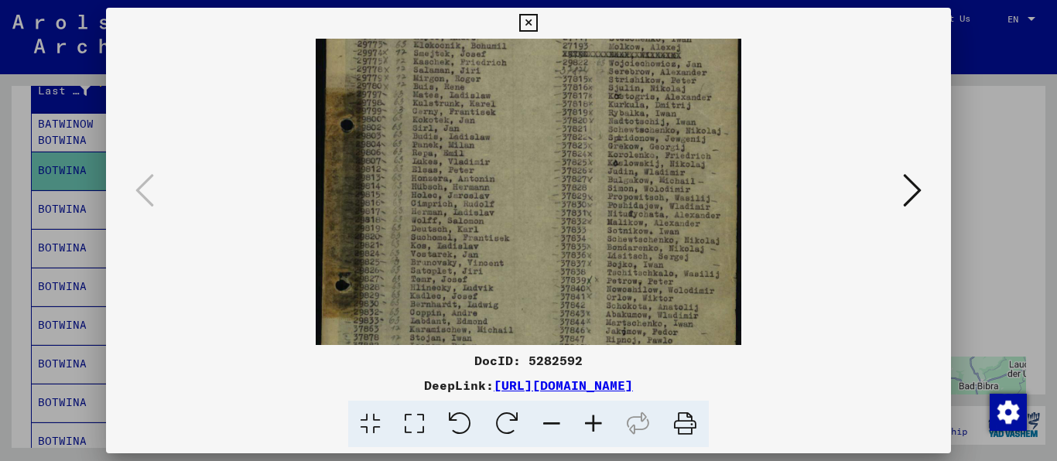
scroll to position [141, 0]
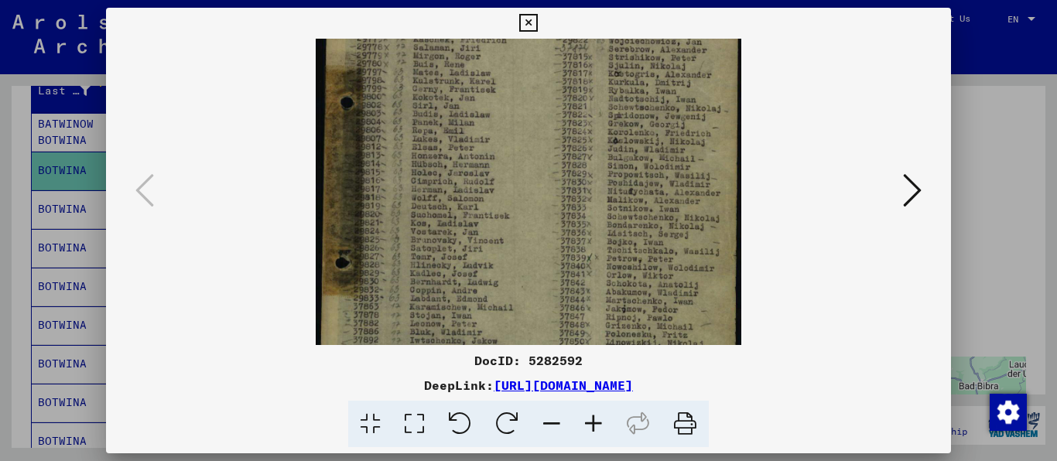
drag, startPoint x: 556, startPoint y: 266, endPoint x: 559, endPoint y: 125, distance: 140.8
click at [559, 125] on img at bounding box center [529, 186] width 426 height 577
click at [537, 14] on icon at bounding box center [528, 23] width 18 height 19
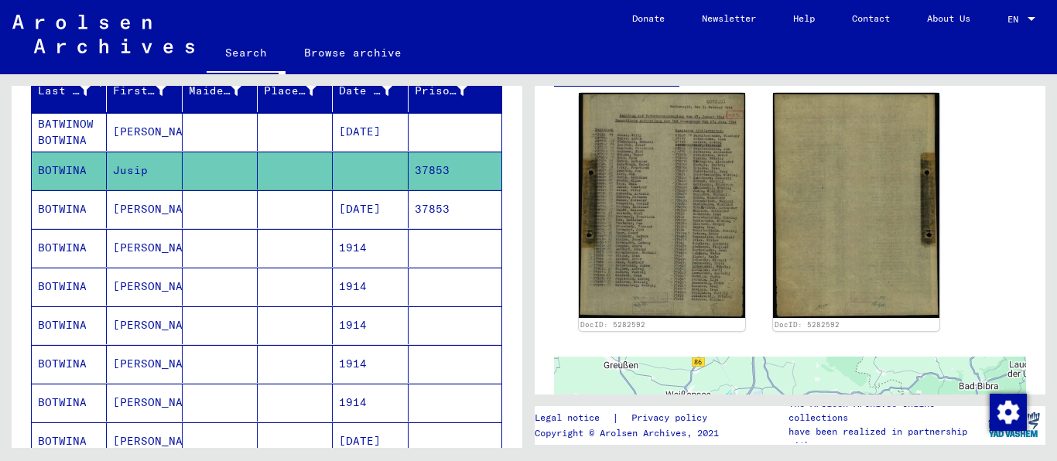
click at [120, 214] on mat-cell "[PERSON_NAME]" at bounding box center [144, 209] width 75 height 38
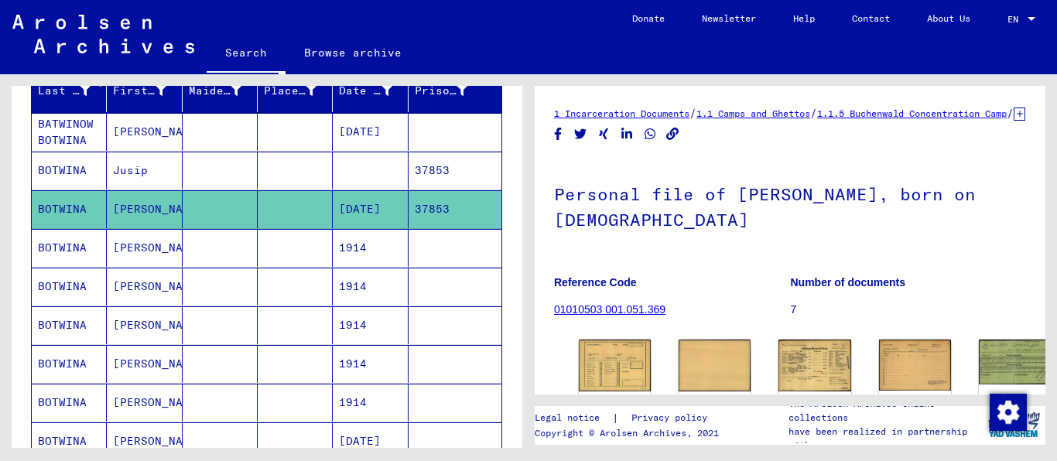
scroll to position [198, 0]
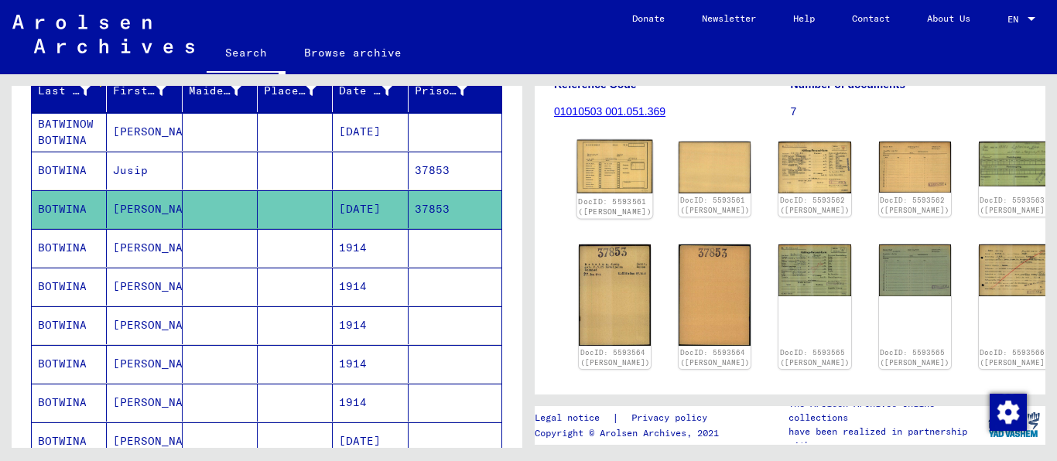
click at [598, 140] on img at bounding box center [615, 167] width 76 height 54
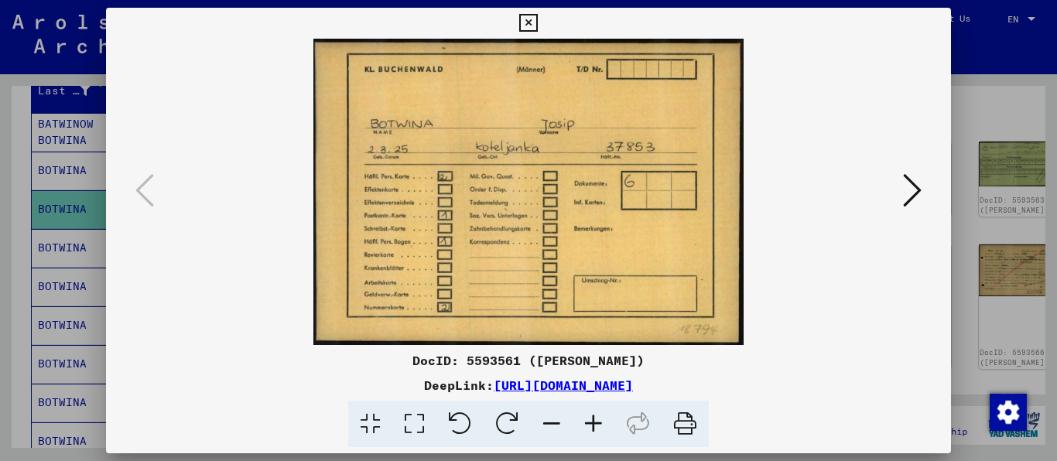
click at [907, 183] on icon at bounding box center [912, 190] width 19 height 37
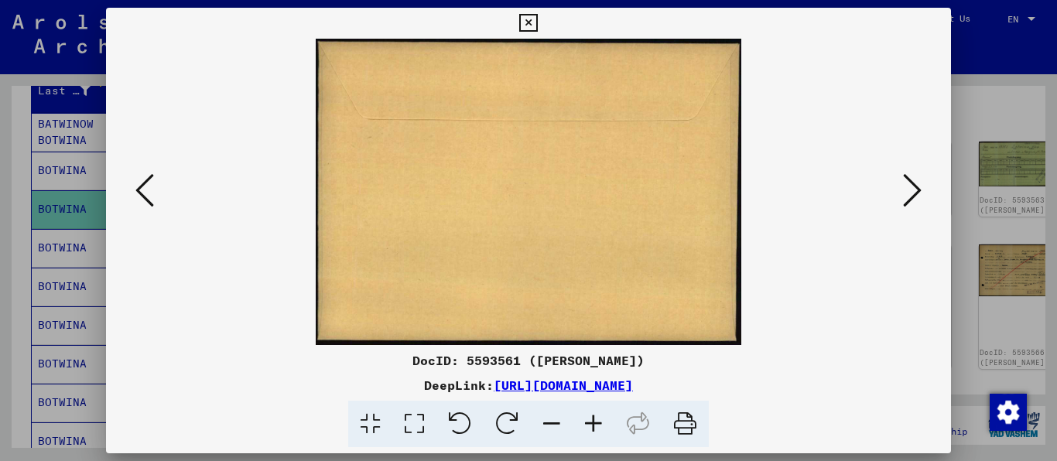
click at [907, 183] on icon at bounding box center [912, 190] width 19 height 37
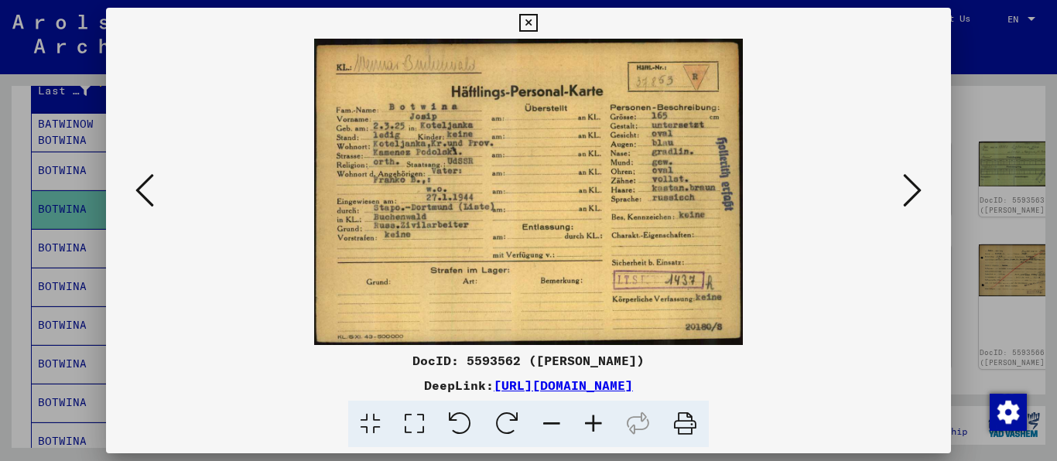
click at [907, 183] on icon at bounding box center [912, 190] width 19 height 37
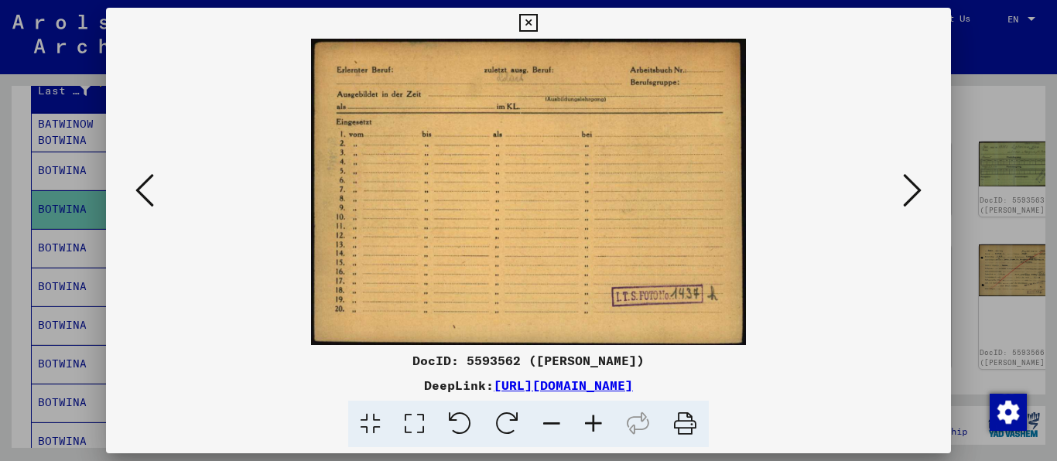
click at [537, 19] on icon at bounding box center [528, 23] width 18 height 19
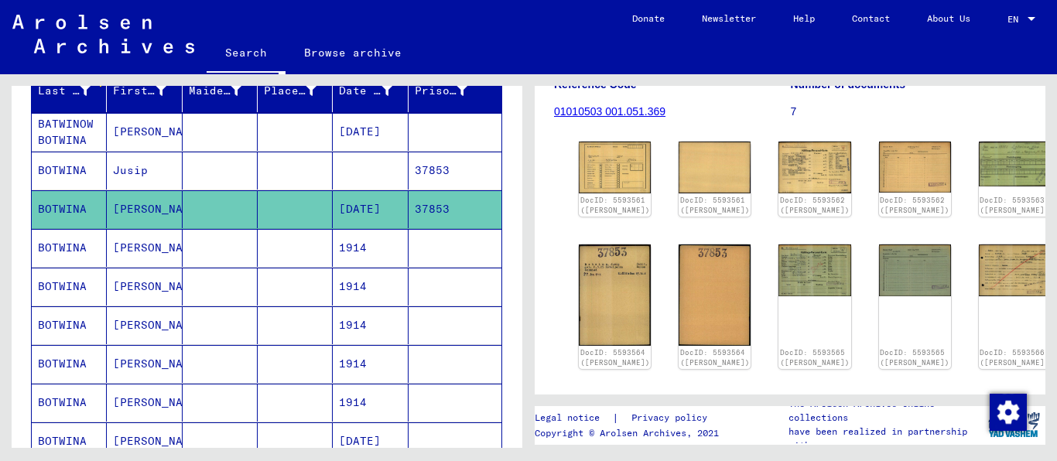
click at [134, 248] on mat-cell "[PERSON_NAME]" at bounding box center [144, 248] width 75 height 38
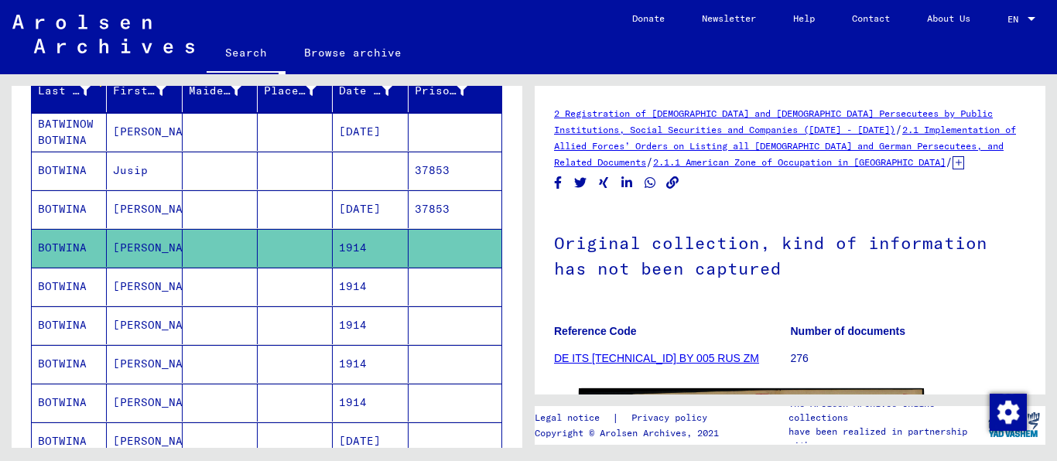
scroll to position [198, 0]
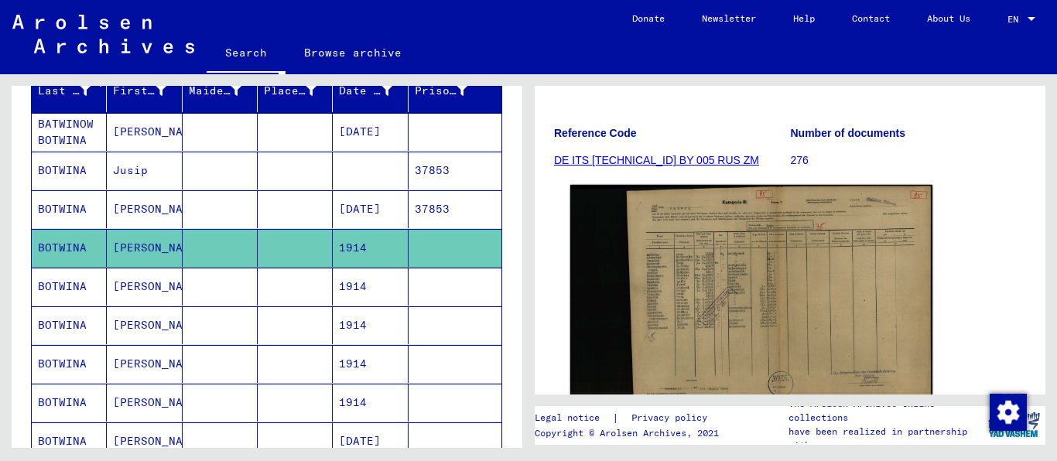
click at [657, 250] on img at bounding box center [751, 295] width 362 height 221
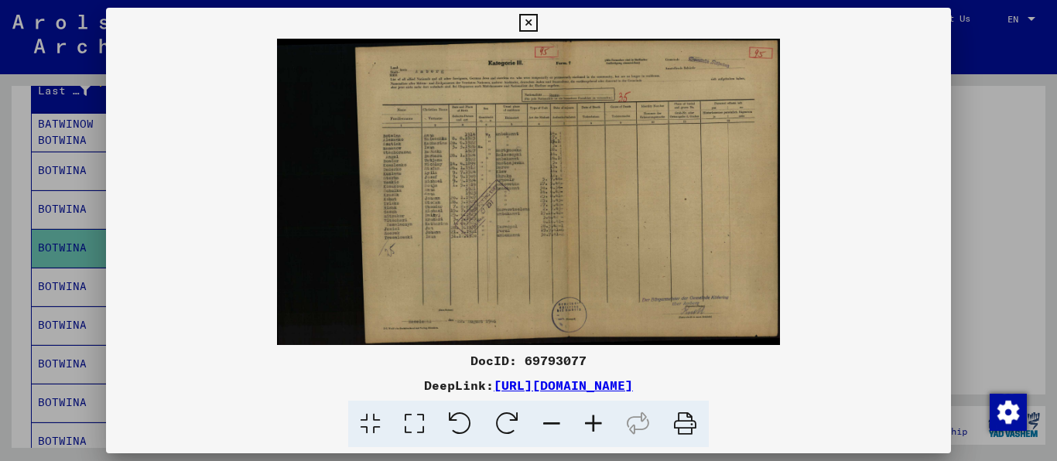
click at [602, 432] on icon at bounding box center [593, 424] width 42 height 47
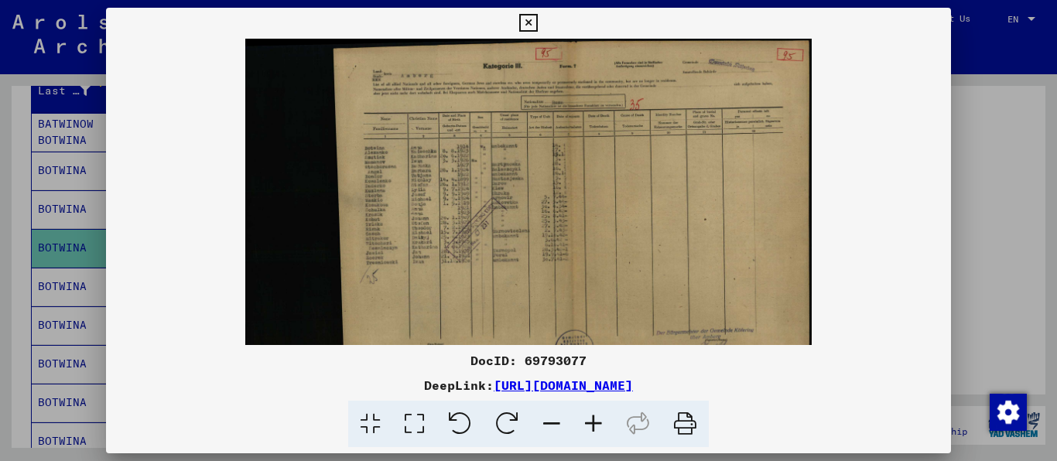
click at [602, 432] on icon at bounding box center [593, 424] width 42 height 47
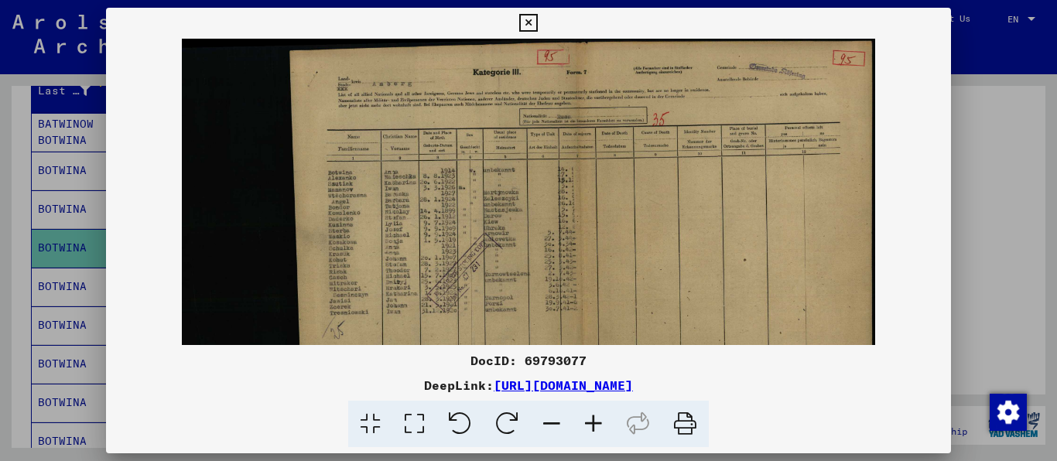
click at [602, 432] on icon at bounding box center [593, 424] width 42 height 47
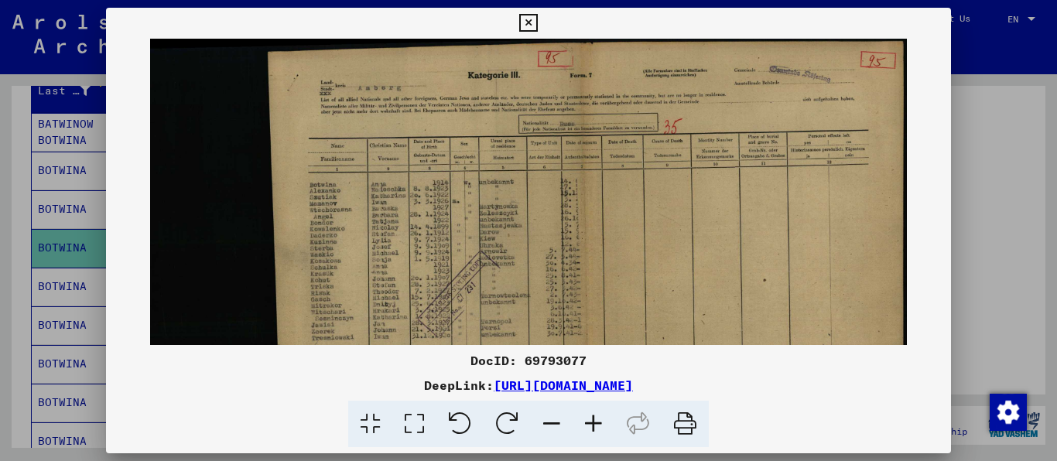
click at [602, 432] on icon at bounding box center [593, 424] width 42 height 47
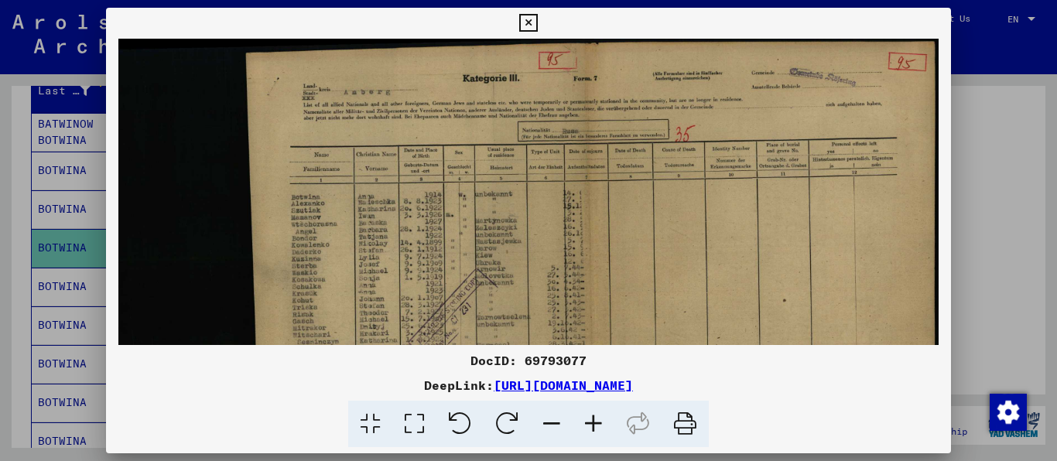
click at [602, 432] on icon at bounding box center [593, 424] width 42 height 47
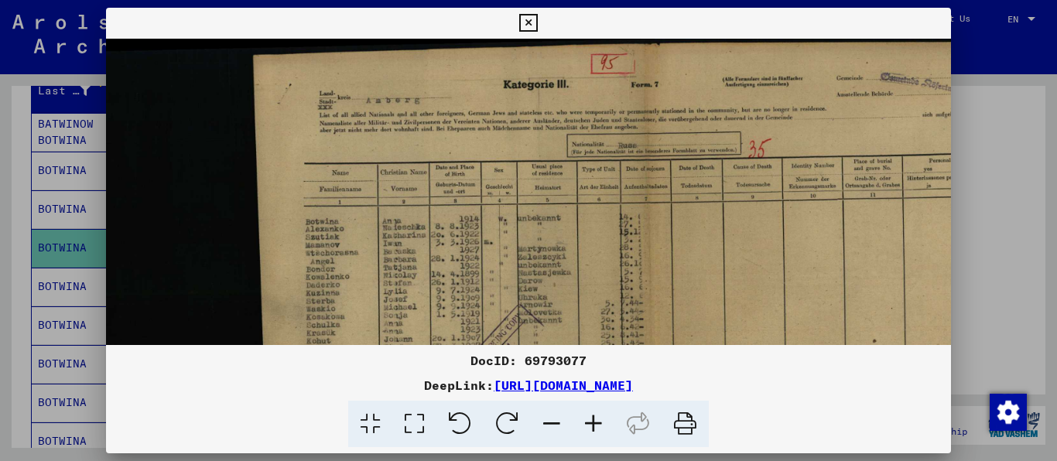
click at [602, 432] on icon at bounding box center [593, 424] width 42 height 47
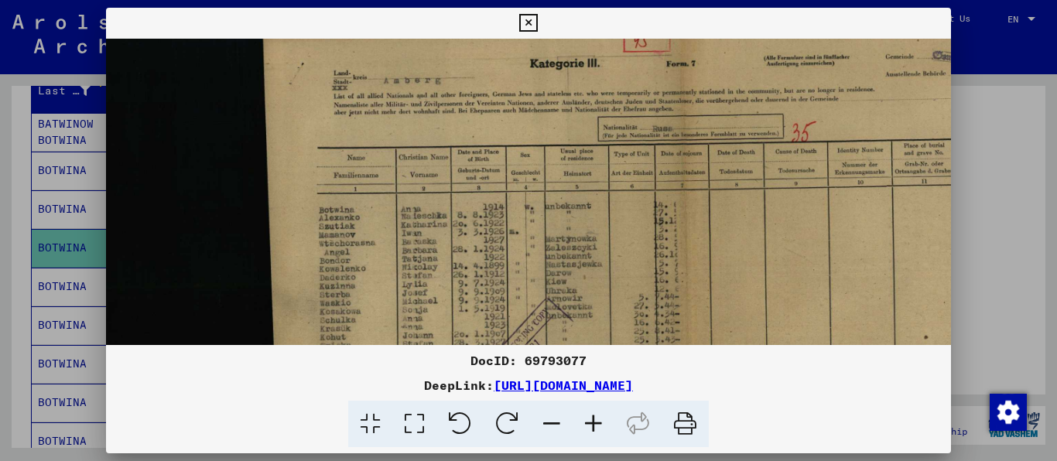
scroll to position [25, 0]
drag, startPoint x: 611, startPoint y: 265, endPoint x: 613, endPoint y: 241, distance: 24.8
click at [613, 241] on img at bounding box center [611, 322] width 1010 height 616
click at [537, 22] on icon at bounding box center [528, 23] width 18 height 19
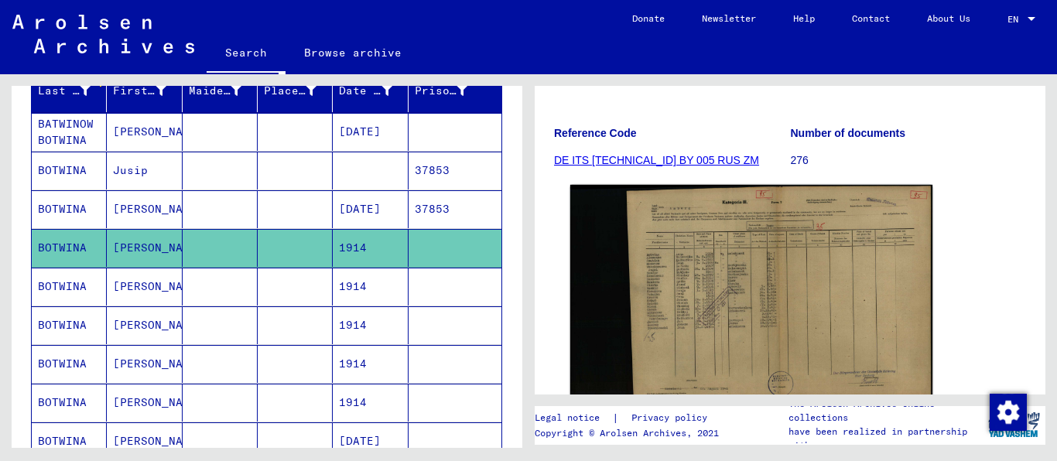
scroll to position [396, 0]
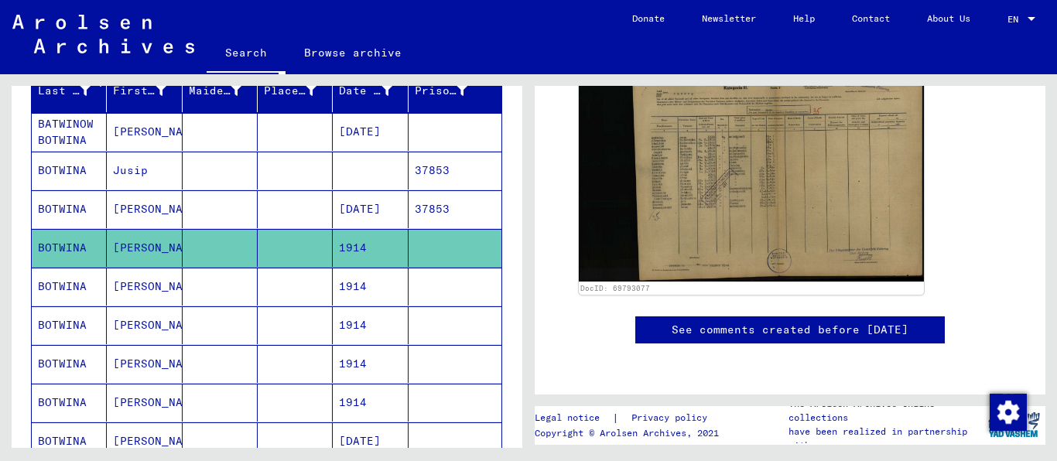
click at [98, 294] on mat-cell "BOTWINA" at bounding box center [69, 287] width 75 height 38
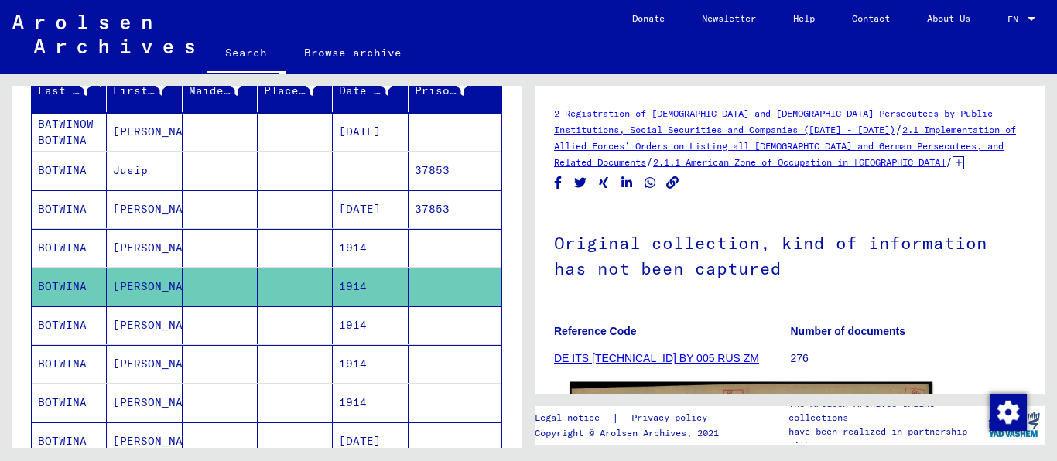
scroll to position [198, 0]
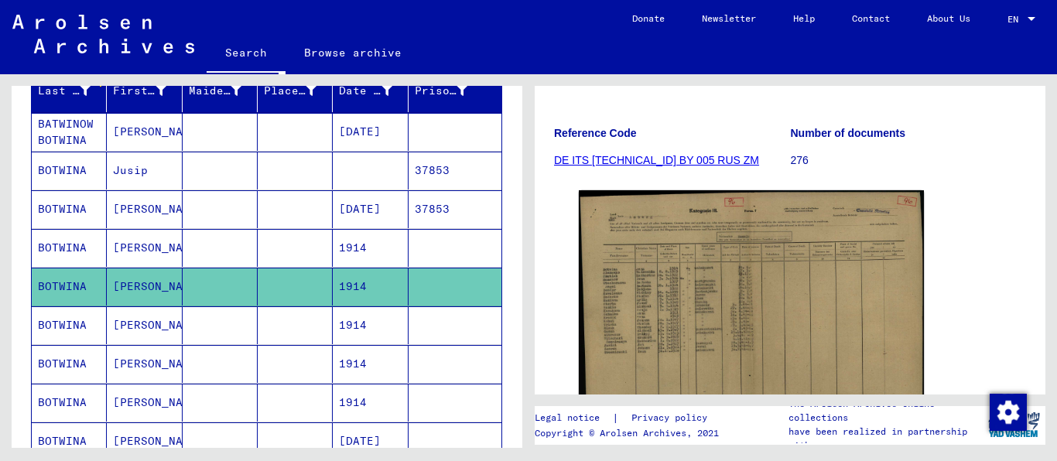
click at [217, 343] on mat-cell at bounding box center [220, 325] width 75 height 38
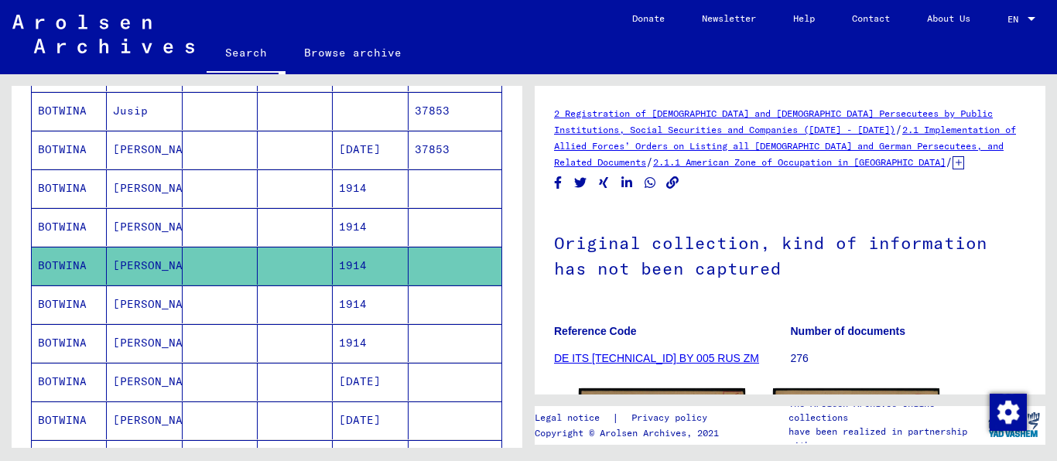
scroll to position [299, 0]
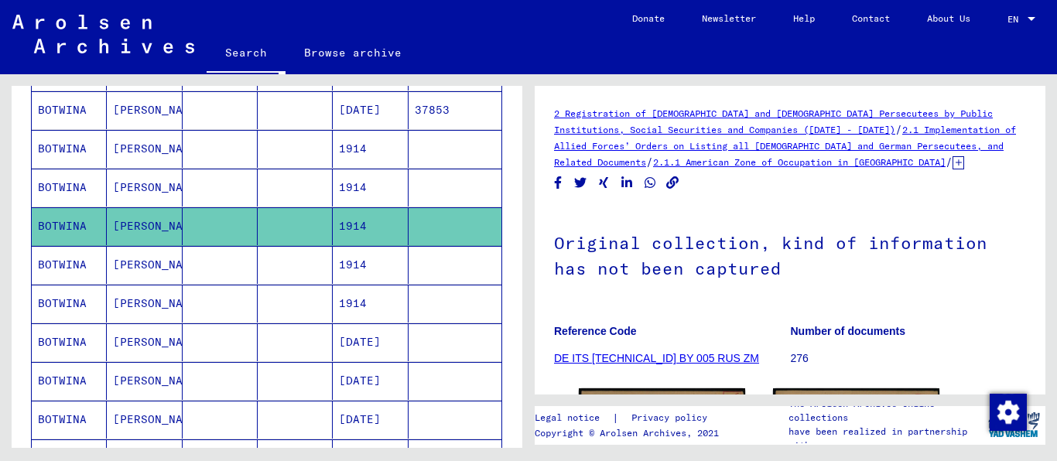
click at [258, 351] on mat-cell at bounding box center [295, 342] width 75 height 38
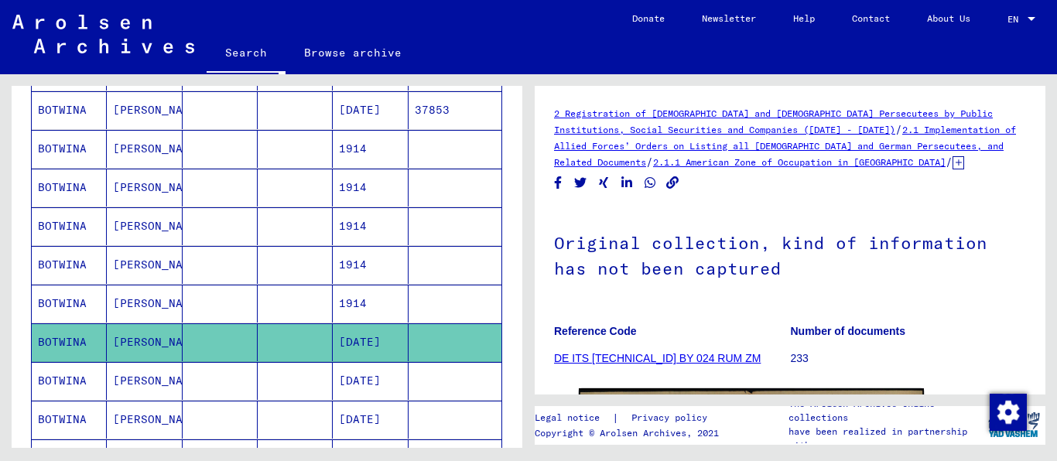
scroll to position [198, 0]
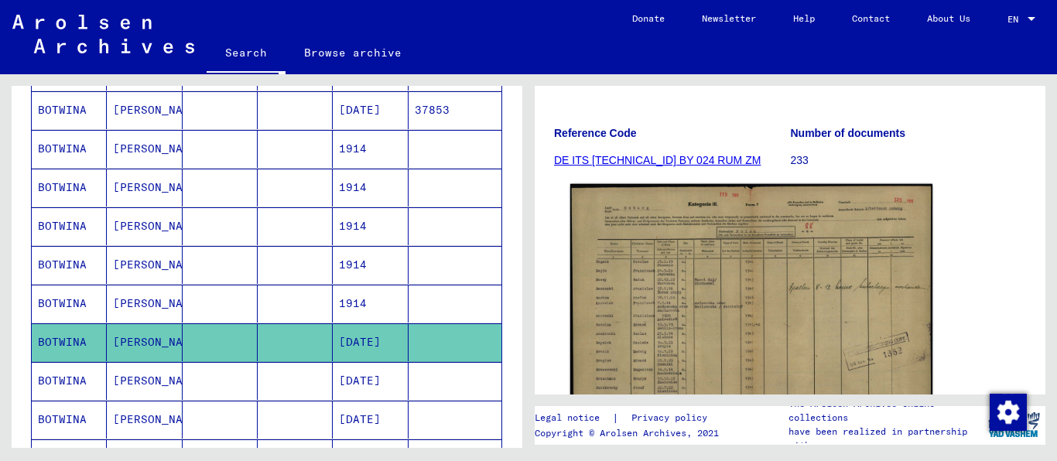
click at [674, 251] on img at bounding box center [751, 313] width 362 height 259
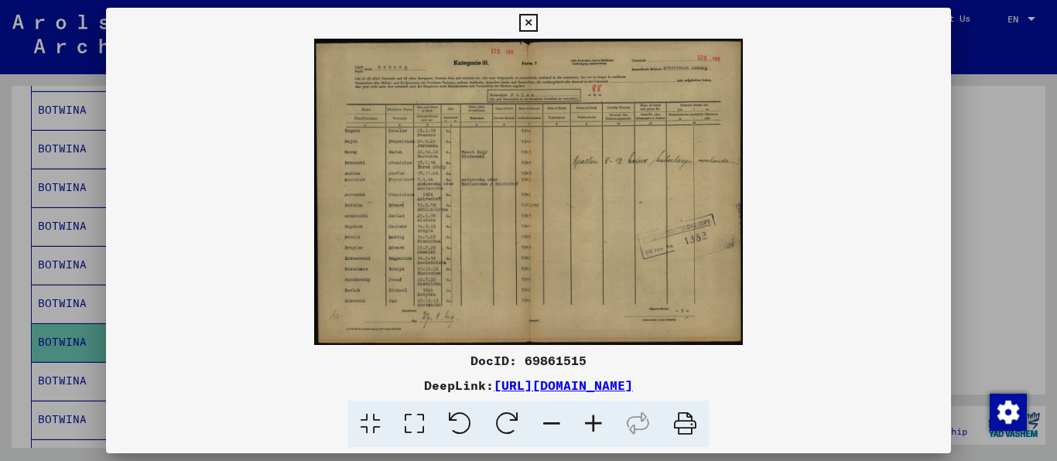
click at [611, 427] on icon at bounding box center [593, 424] width 42 height 47
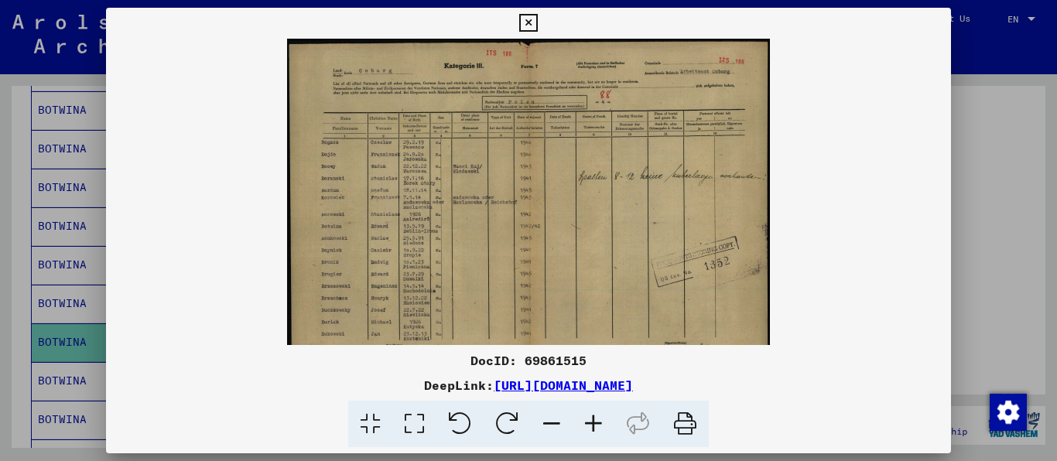
click at [611, 427] on icon at bounding box center [593, 424] width 42 height 47
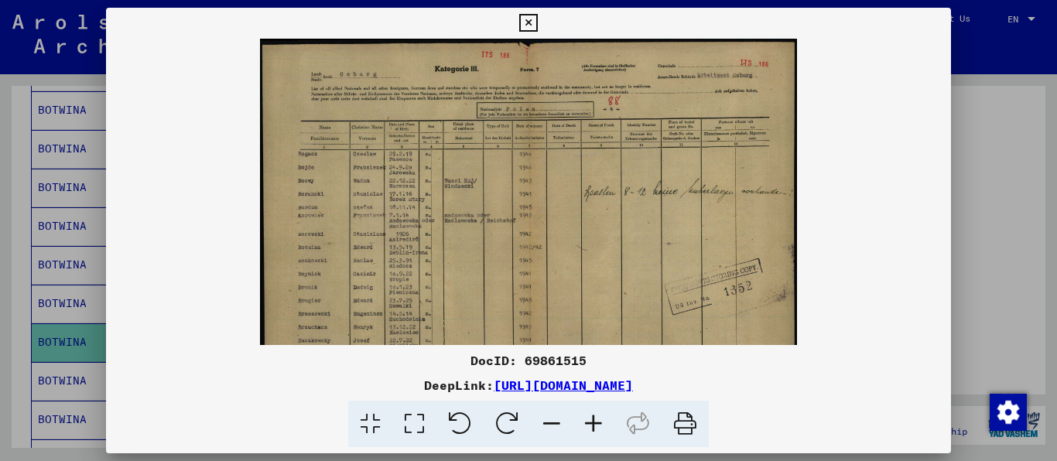
click at [611, 427] on icon at bounding box center [593, 424] width 42 height 47
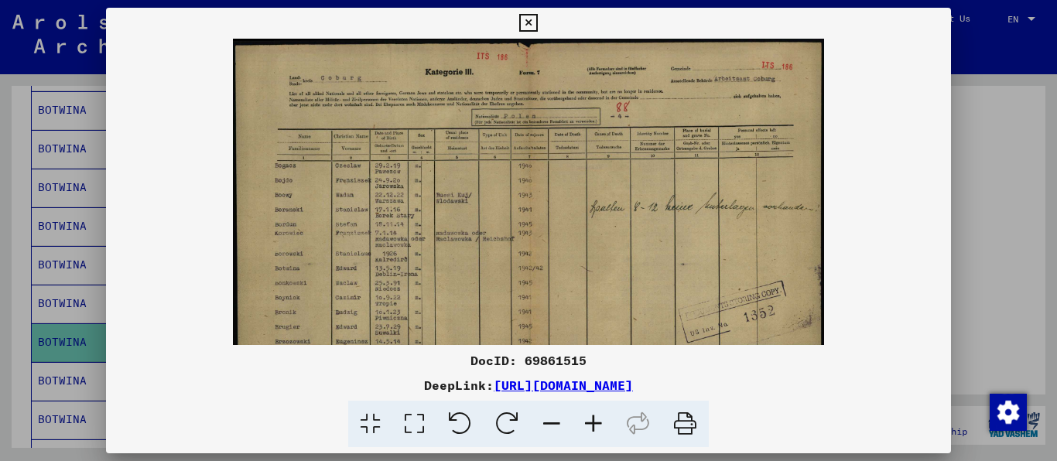
click at [611, 427] on icon at bounding box center [593, 424] width 42 height 47
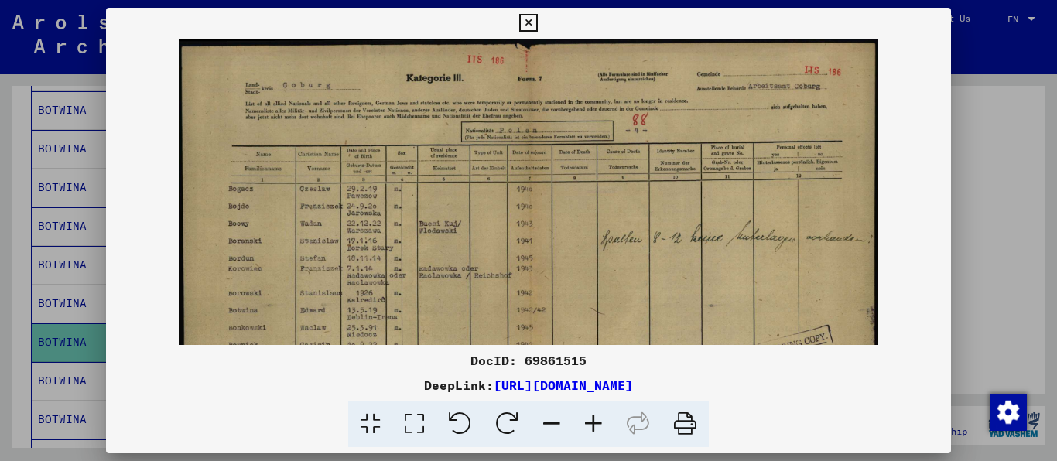
click at [611, 427] on icon at bounding box center [593, 424] width 42 height 47
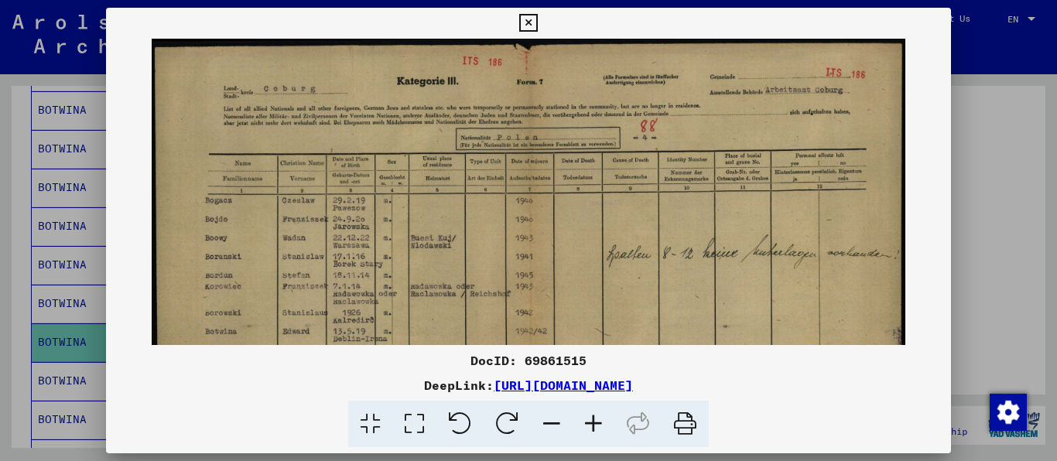
click at [611, 427] on icon at bounding box center [593, 424] width 42 height 47
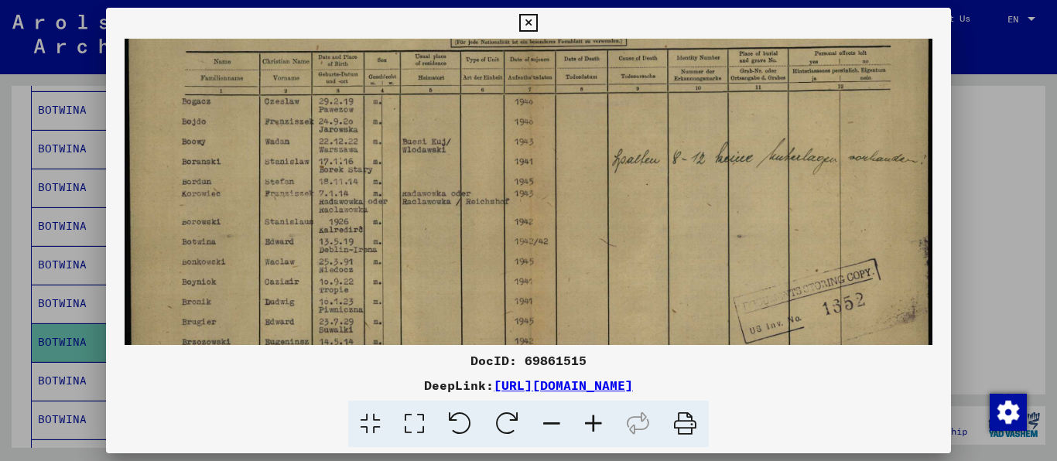
scroll to position [142, 0]
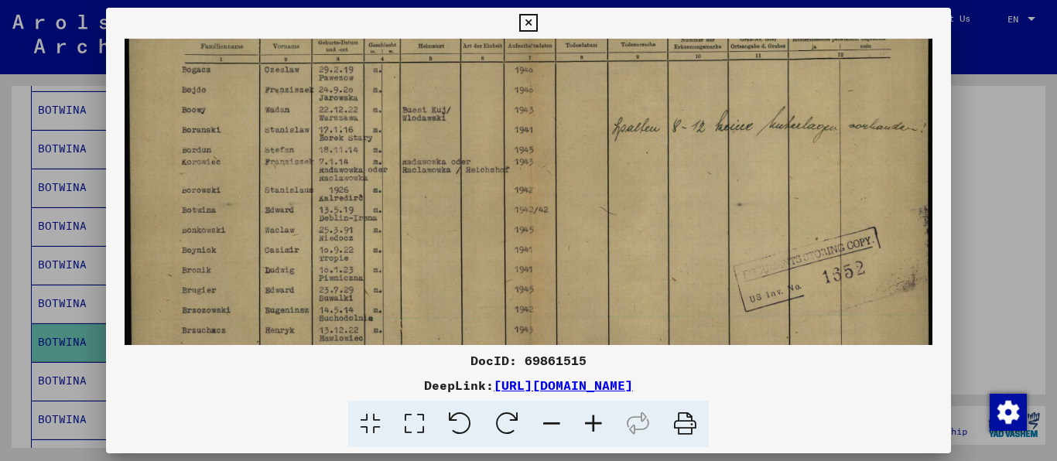
drag, startPoint x: 533, startPoint y: 262, endPoint x: 555, endPoint y: 120, distance: 144.1
click at [555, 120] on img at bounding box center [529, 184] width 808 height 577
click at [537, 16] on icon at bounding box center [528, 23] width 18 height 19
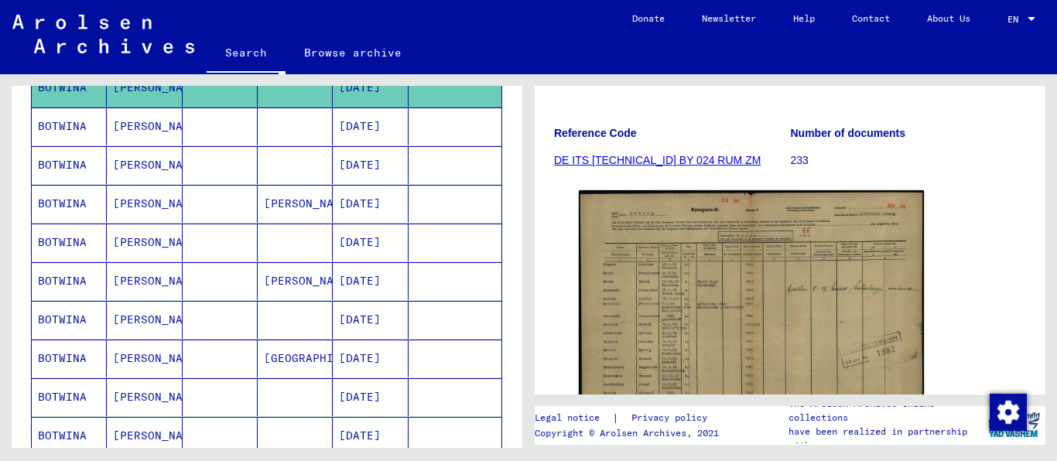
scroll to position [596, 0]
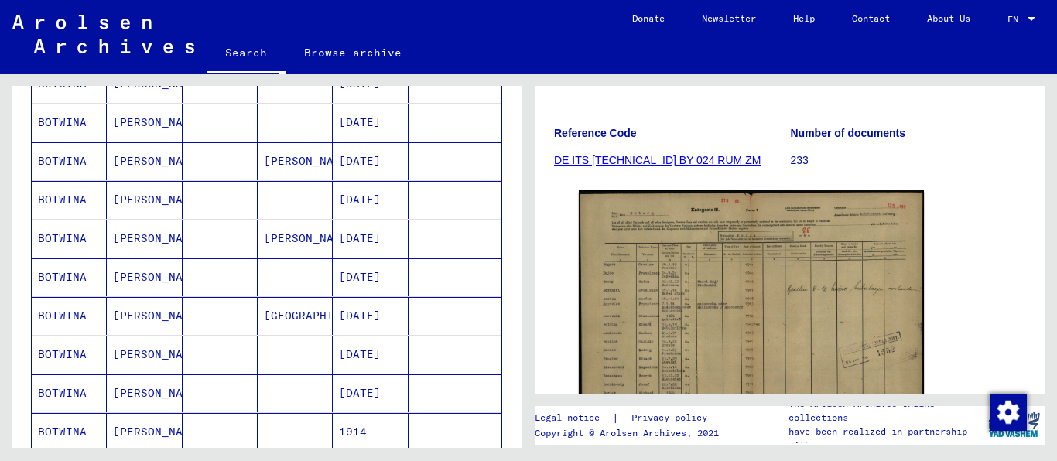
click at [343, 319] on mat-cell "[DATE]" at bounding box center [370, 316] width 75 height 38
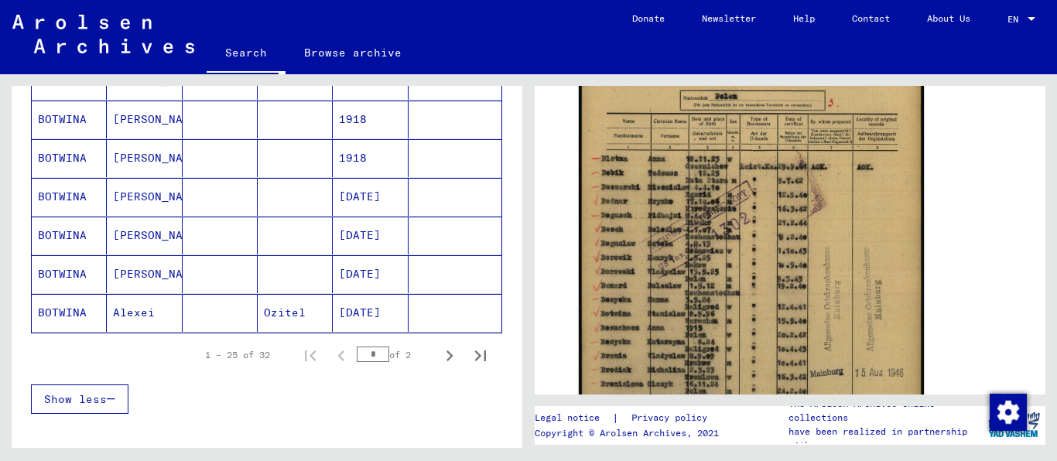
scroll to position [993, 0]
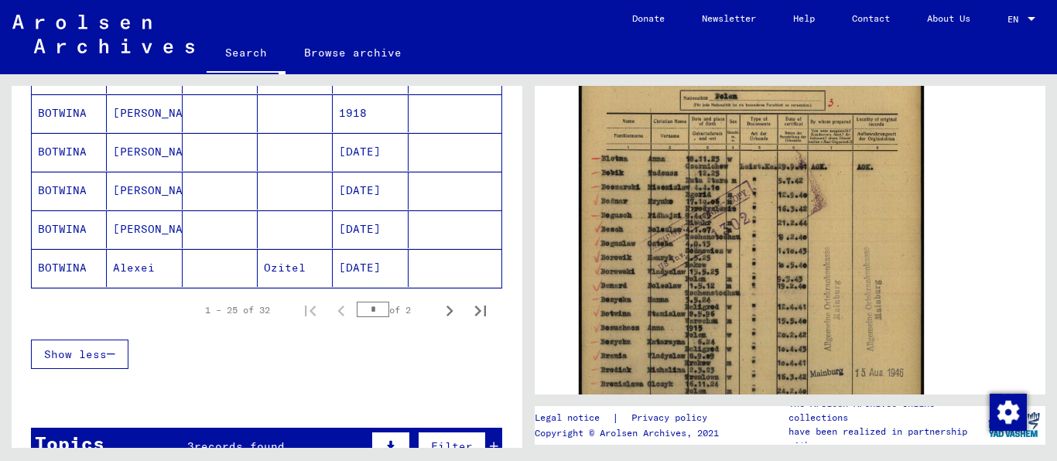
click at [345, 286] on mat-cell "[DATE]" at bounding box center [370, 268] width 75 height 38
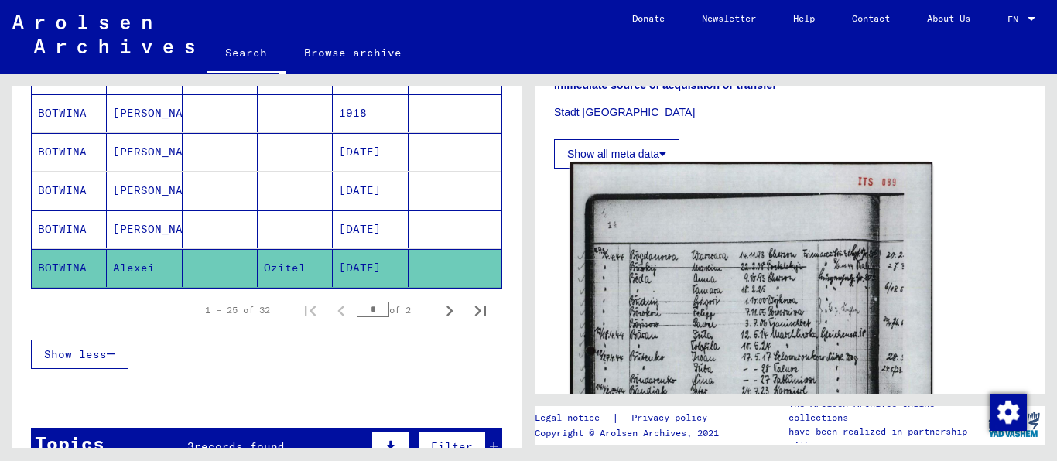
scroll to position [594, 0]
